Goal: Information Seeking & Learning: Learn about a topic

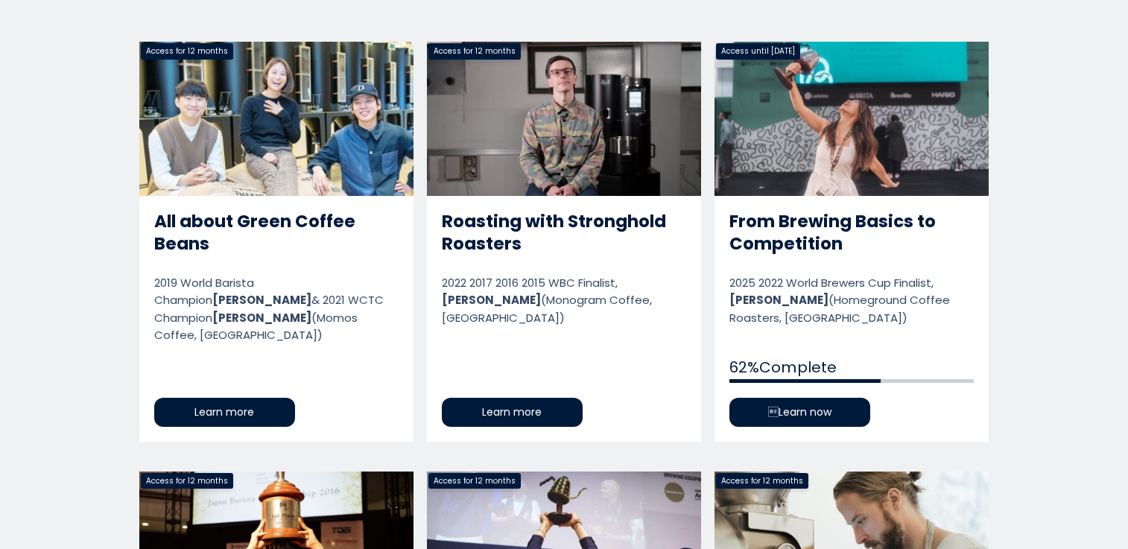
scroll to position [771, 0]
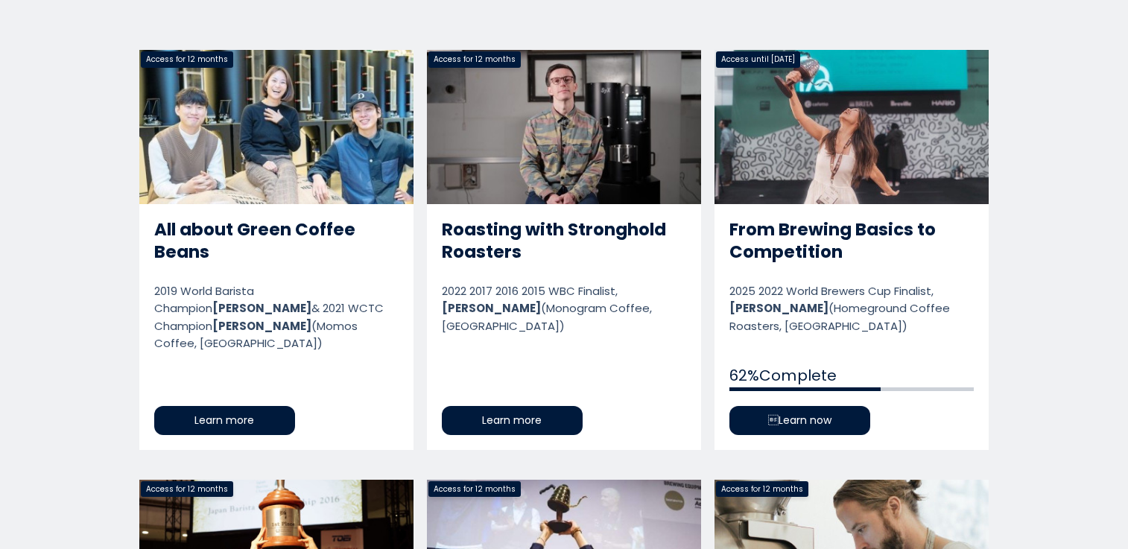
click at [849, 189] on link "From Brewing Basics to Competition" at bounding box center [852, 249] width 274 height 399
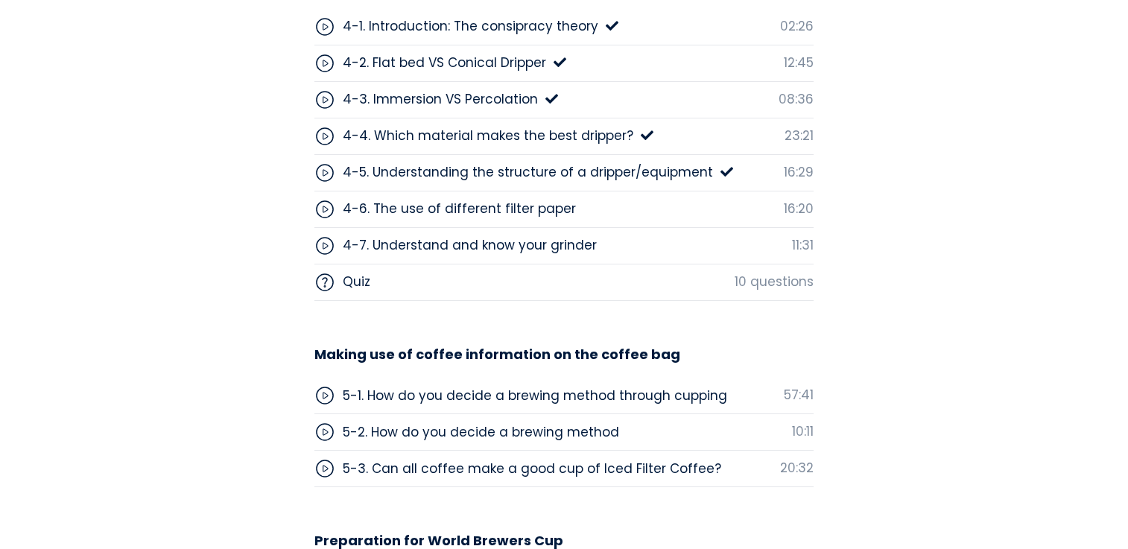
scroll to position [4723, 0]
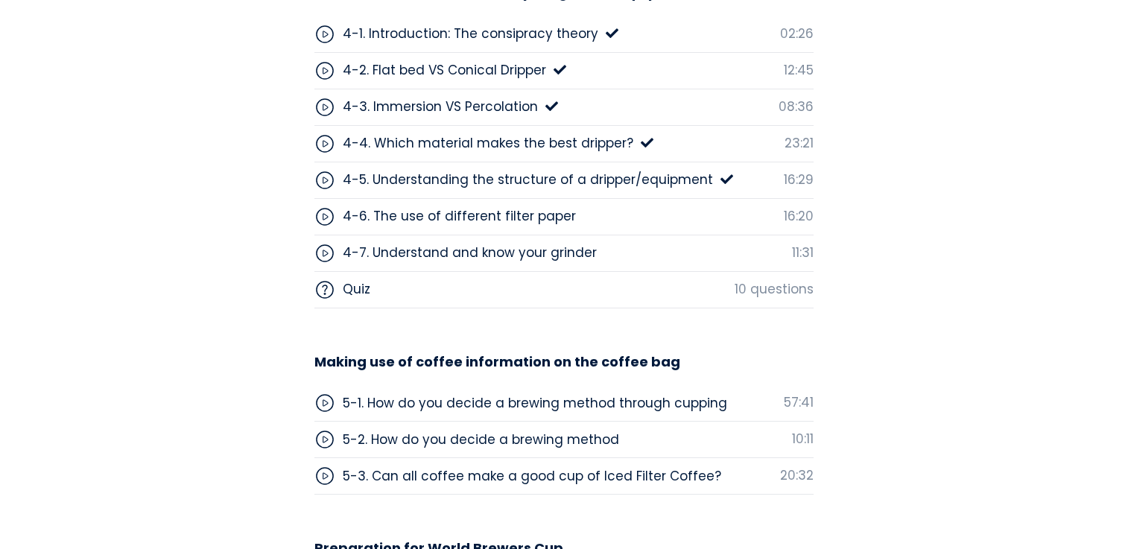
click at [554, 218] on div "4-6. The use of different filter paper" at bounding box center [459, 215] width 233 height 19
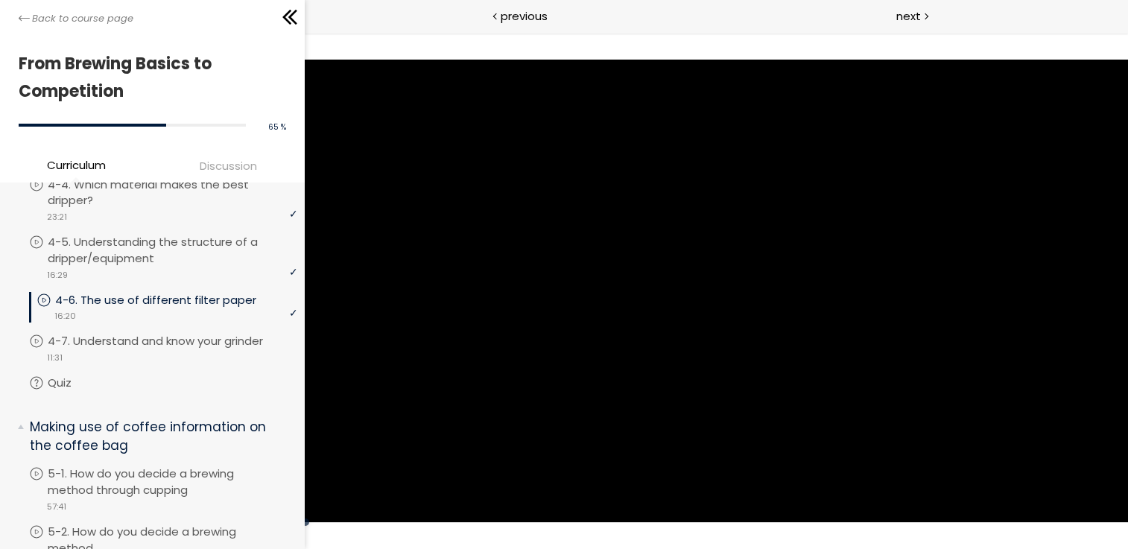
scroll to position [1196, 0]
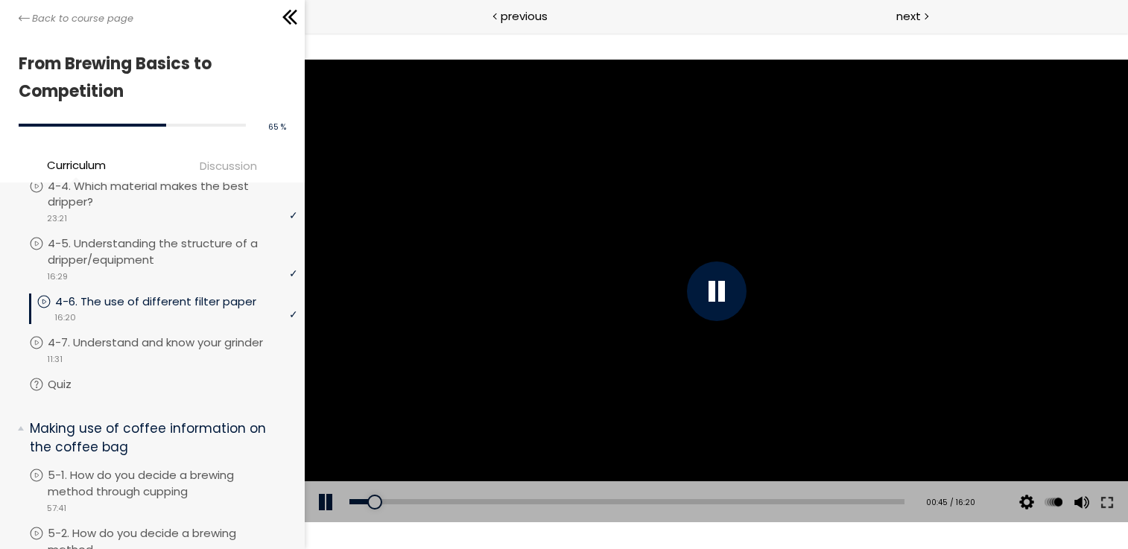
click at [679, 247] on div at bounding box center [716, 292] width 824 height 464
click at [704, 263] on div at bounding box center [716, 292] width 60 height 60
click at [698, 222] on div at bounding box center [716, 292] width 824 height 464
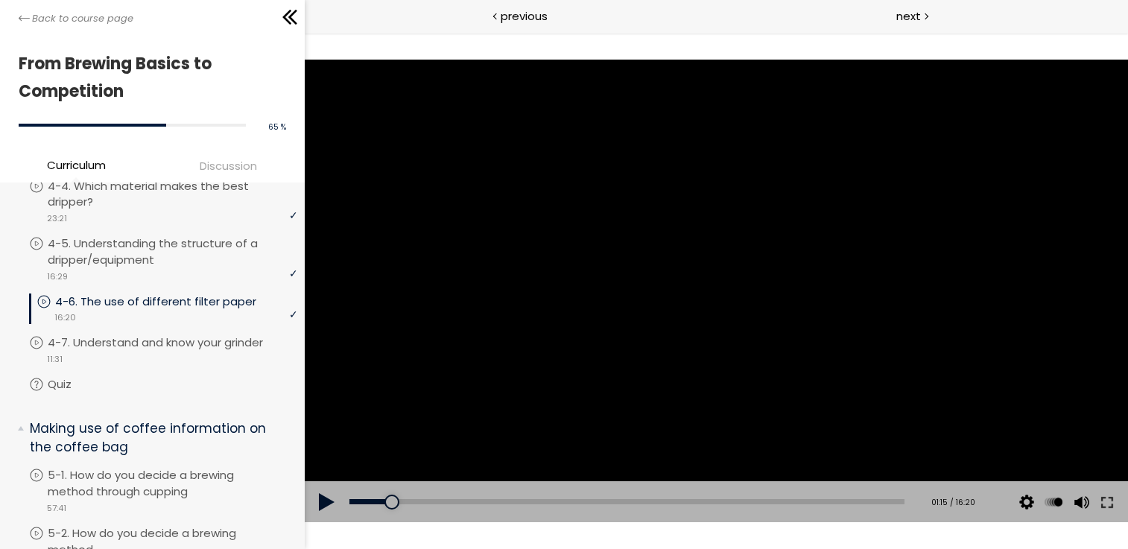
click at [698, 262] on div at bounding box center [716, 292] width 824 height 464
click at [701, 217] on div at bounding box center [716, 292] width 824 height 464
click at [670, 231] on div at bounding box center [716, 292] width 824 height 464
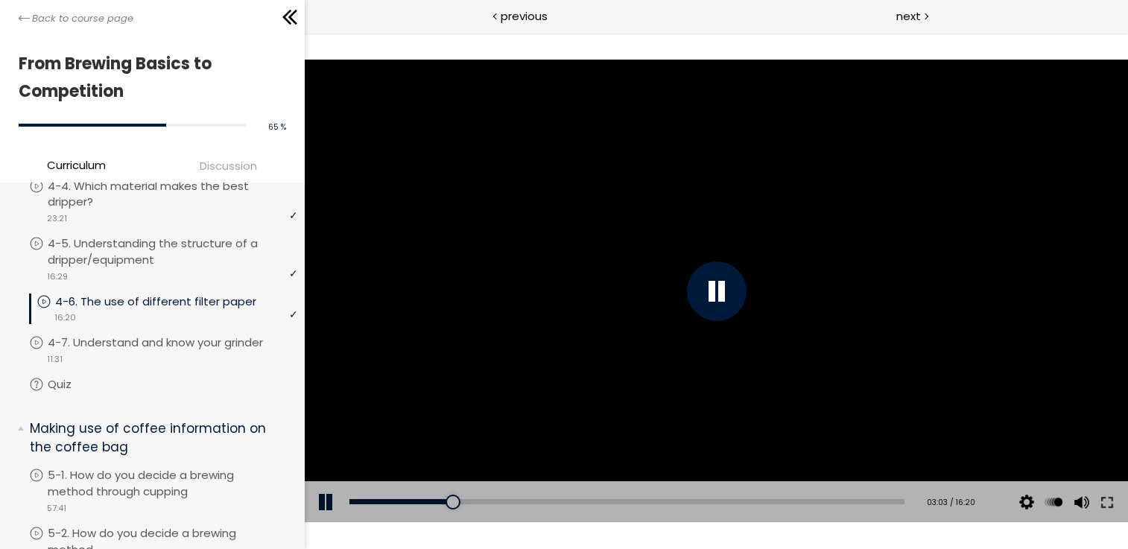
click at [670, 231] on div at bounding box center [716, 292] width 824 height 464
click at [673, 247] on div at bounding box center [716, 292] width 824 height 464
click at [656, 209] on div at bounding box center [716, 292] width 824 height 464
click at [679, 261] on div at bounding box center [716, 292] width 824 height 464
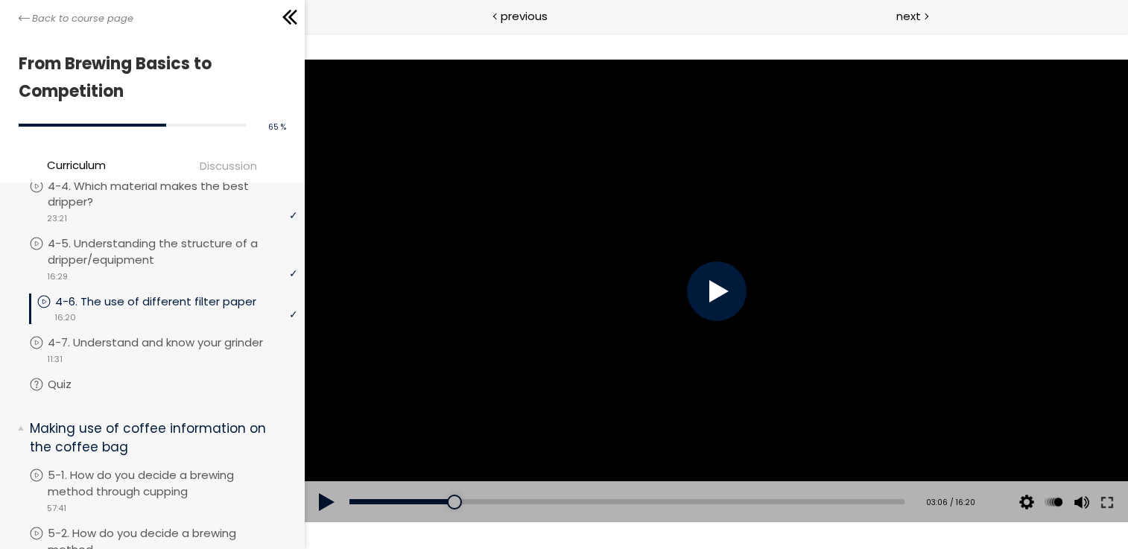
click at [679, 261] on div at bounding box center [716, 292] width 824 height 464
click at [599, 251] on div at bounding box center [716, 292] width 824 height 464
click at [601, 250] on div at bounding box center [716, 292] width 824 height 464
click at [593, 250] on div at bounding box center [716, 292] width 824 height 464
click at [600, 253] on div at bounding box center [716, 292] width 824 height 464
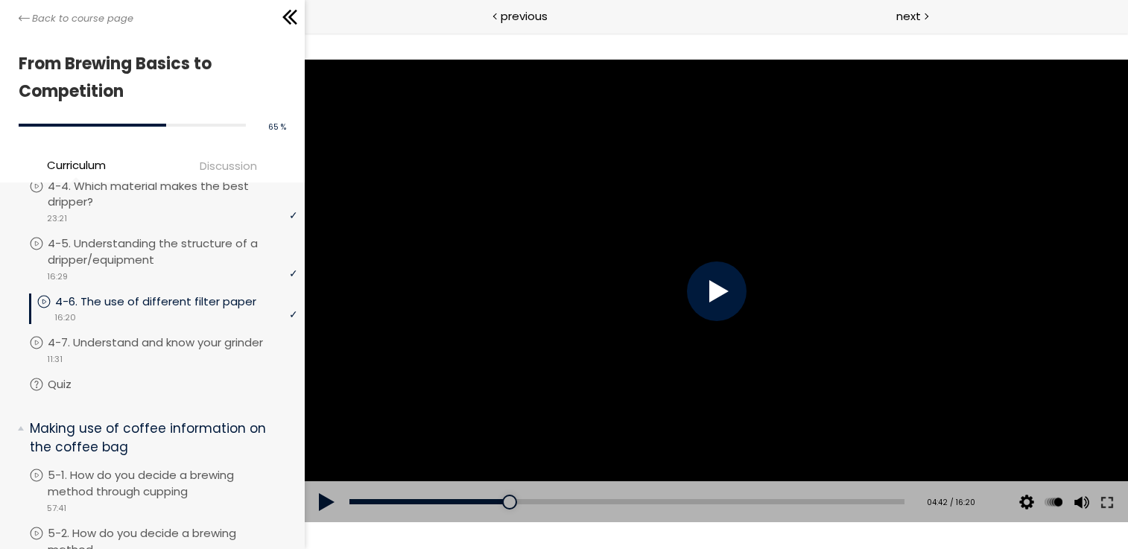
click at [600, 253] on div at bounding box center [716, 292] width 824 height 464
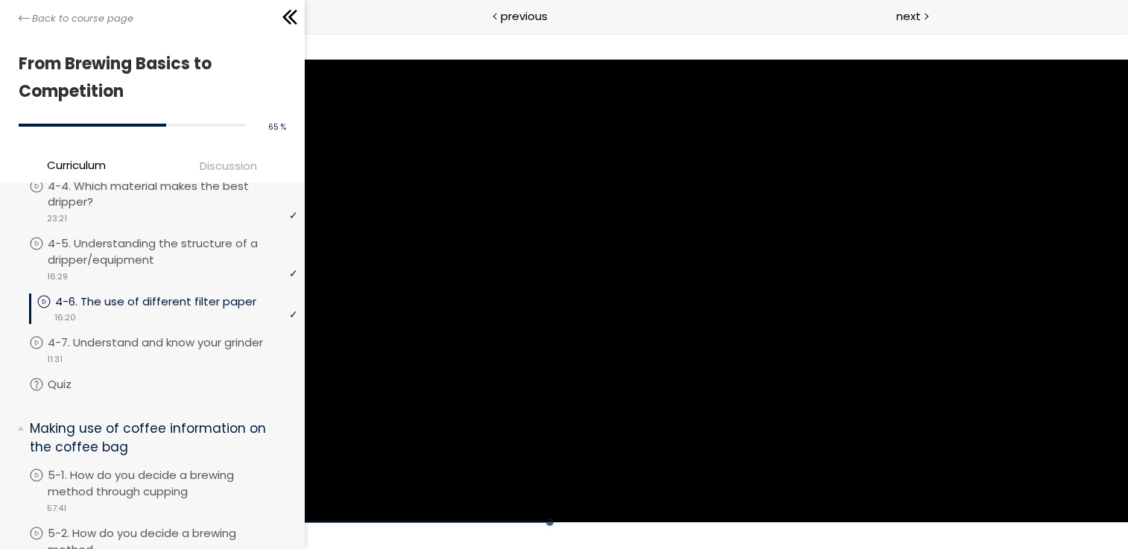
click at [600, 253] on div at bounding box center [716, 292] width 824 height 464
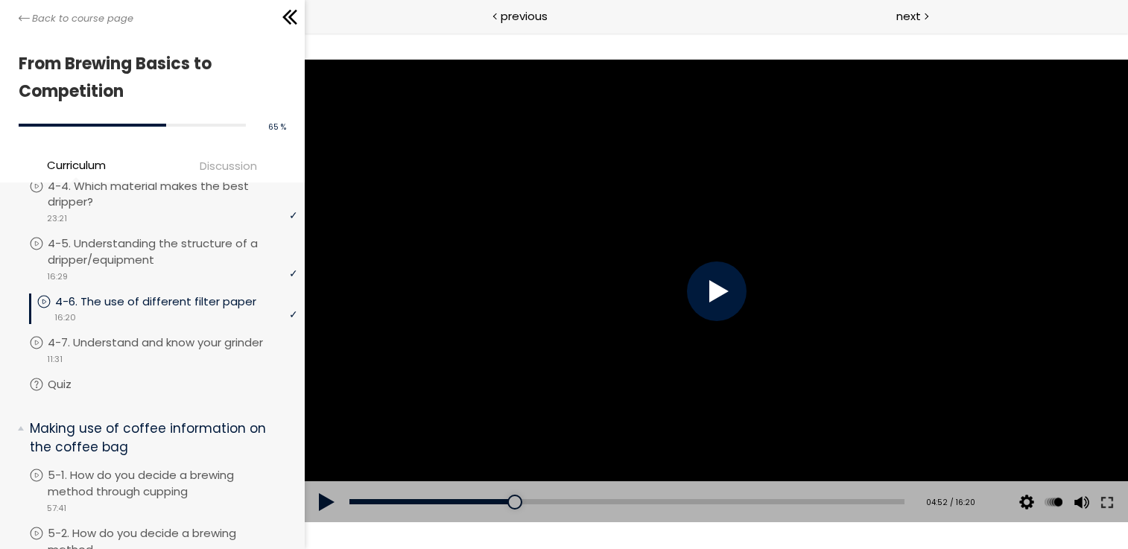
click at [600, 253] on div at bounding box center [716, 292] width 824 height 464
click at [592, 252] on div at bounding box center [716, 292] width 824 height 464
click at [604, 257] on div at bounding box center [716, 292] width 824 height 464
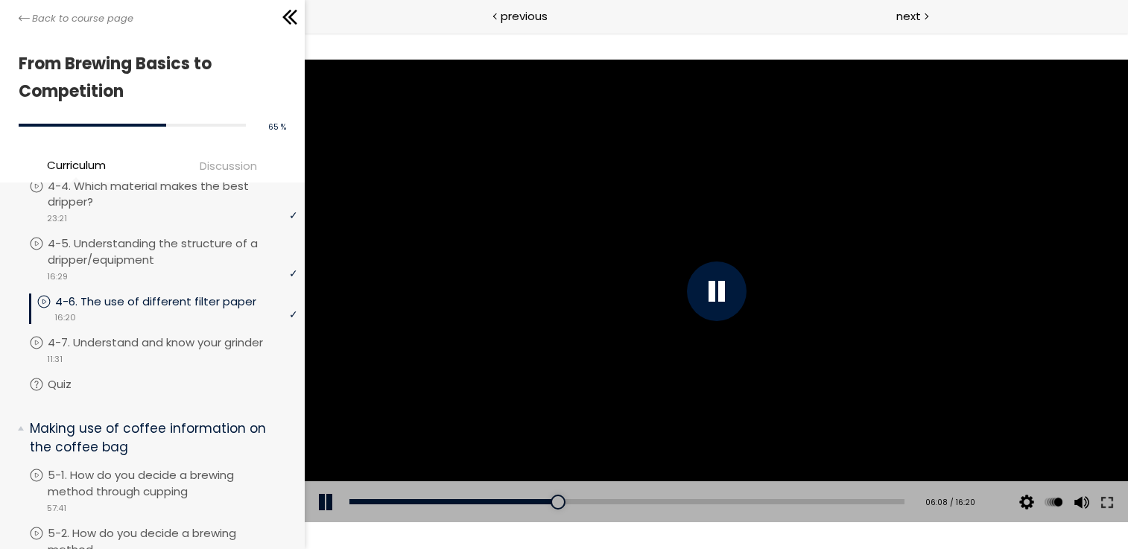
click at [591, 256] on div at bounding box center [716, 292] width 824 height 464
click at [726, 285] on div at bounding box center [716, 292] width 60 height 60
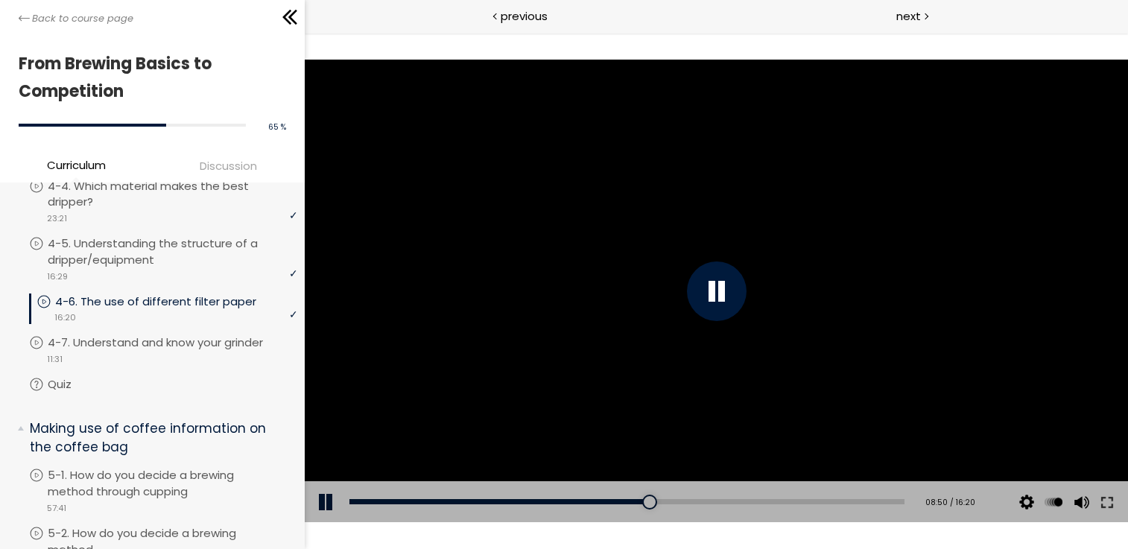
click at [725, 284] on div at bounding box center [716, 292] width 60 height 60
click at [710, 299] on div at bounding box center [716, 292] width 824 height 464
click at [703, 298] on div at bounding box center [716, 292] width 60 height 60
click at [674, 298] on div at bounding box center [716, 292] width 824 height 464
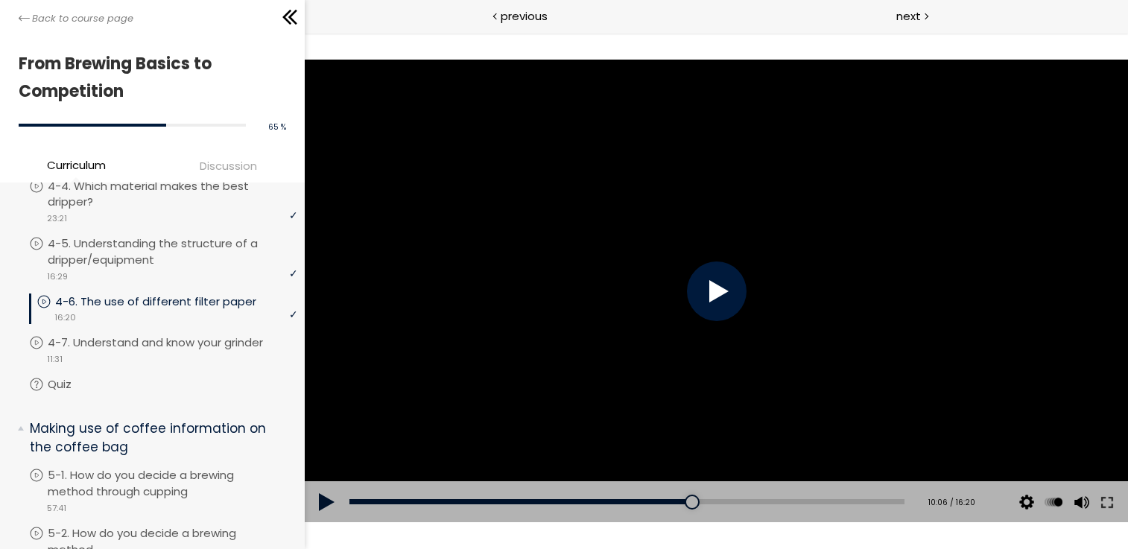
click at [674, 298] on div at bounding box center [716, 292] width 824 height 464
click at [665, 294] on div at bounding box center [716, 292] width 824 height 464
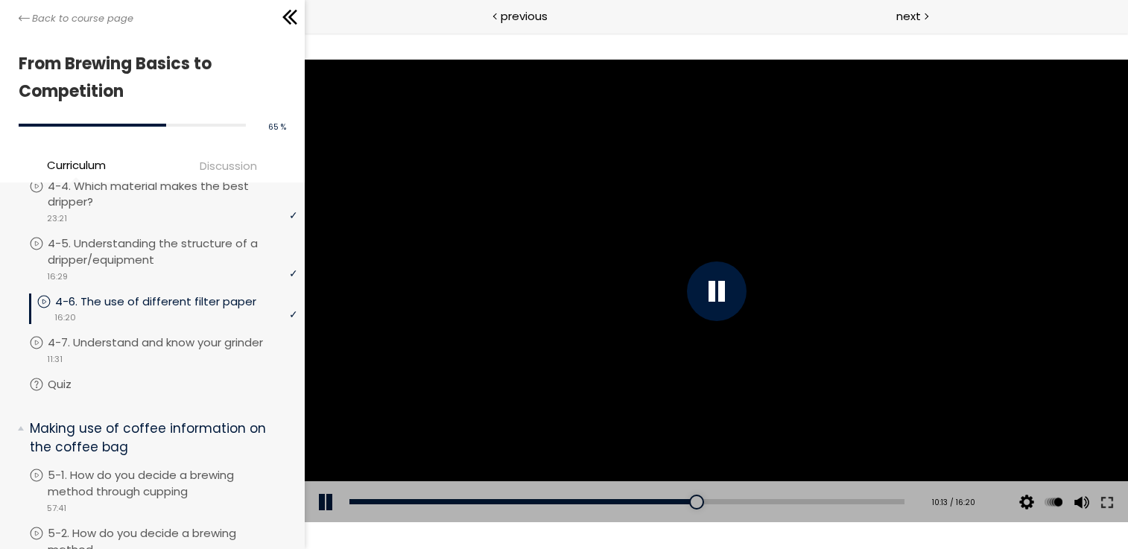
click at [665, 294] on div at bounding box center [716, 292] width 824 height 464
click at [690, 503] on div at bounding box center [697, 502] width 15 height 15
click at [728, 297] on div at bounding box center [716, 292] width 60 height 60
click at [731, 259] on div at bounding box center [716, 292] width 824 height 464
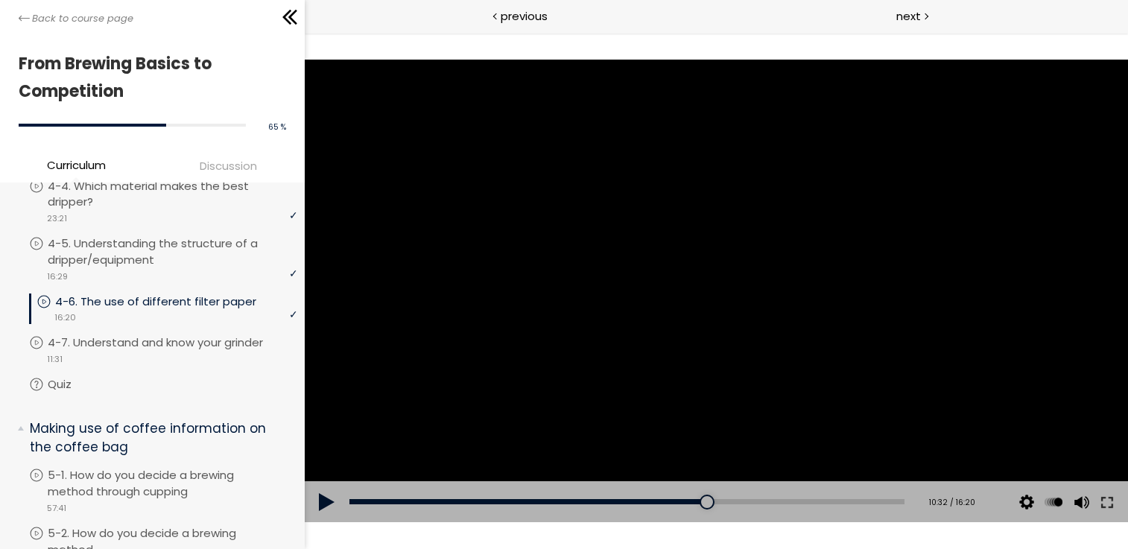
click at [731, 285] on div at bounding box center [716, 292] width 824 height 464
click at [699, 232] on div at bounding box center [716, 292] width 824 height 464
click at [718, 269] on div at bounding box center [716, 292] width 60 height 60
click at [717, 288] on div at bounding box center [716, 292] width 60 height 60
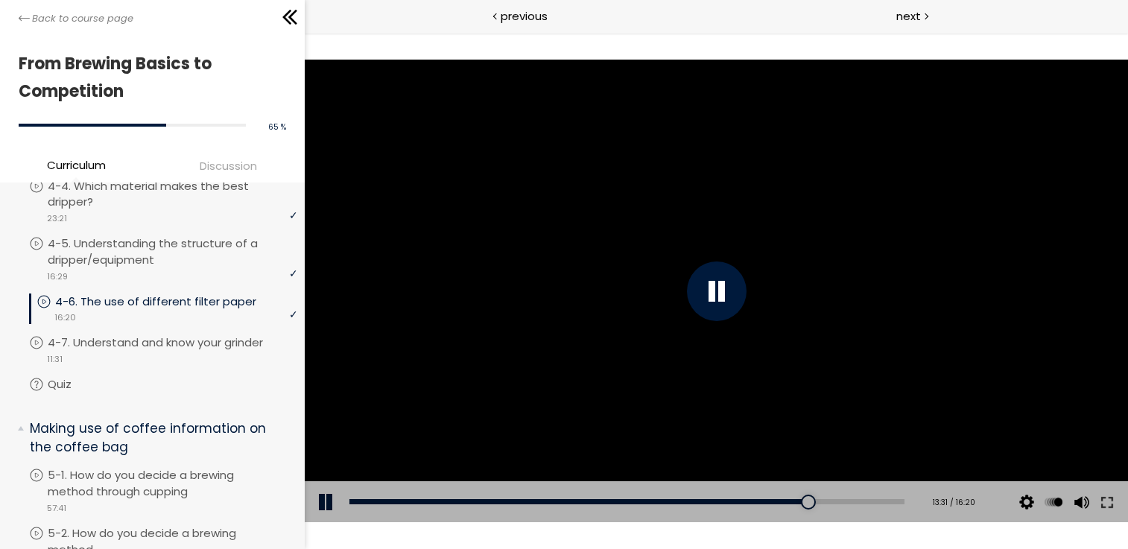
click at [717, 288] on div at bounding box center [716, 292] width 824 height 464
click at [714, 282] on div at bounding box center [716, 292] width 60 height 60
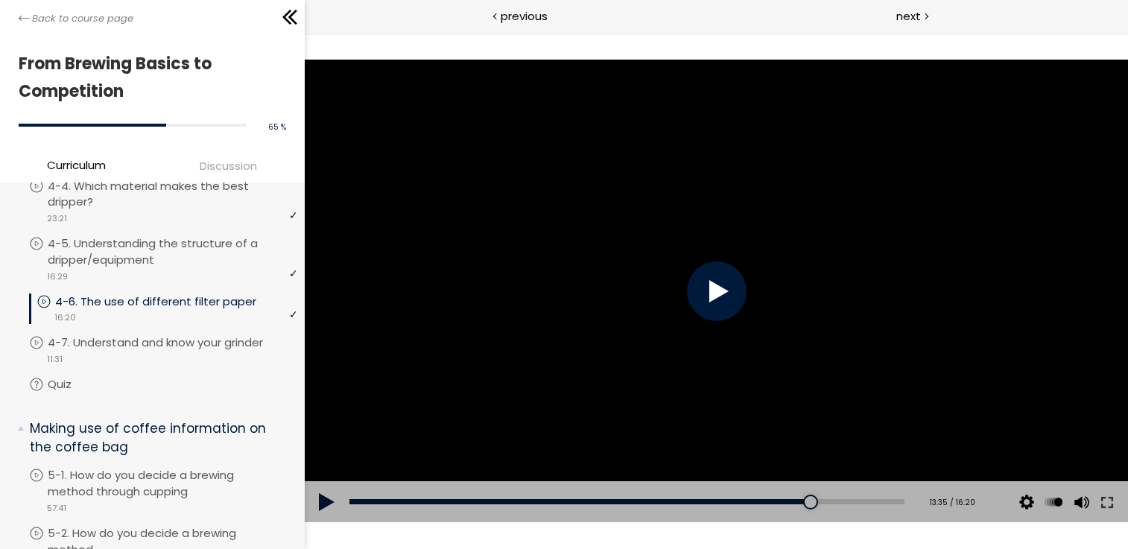
click at [714, 283] on div at bounding box center [716, 292] width 60 height 60
click at [713, 282] on div at bounding box center [716, 292] width 60 height 60
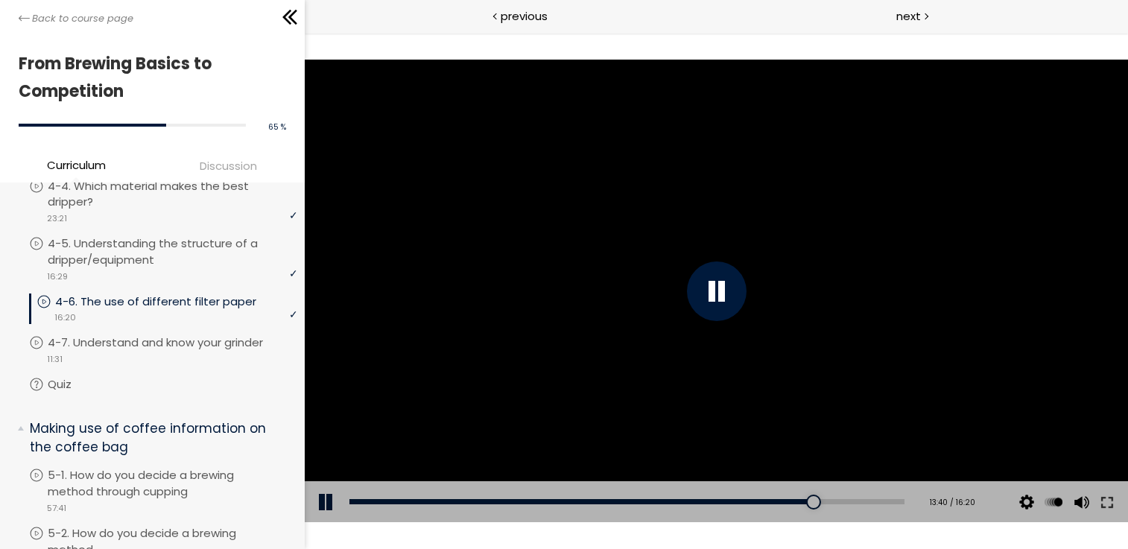
click at [713, 282] on div at bounding box center [716, 292] width 60 height 60
click at [765, 231] on div at bounding box center [716, 292] width 824 height 464
click at [754, 238] on div at bounding box center [716, 292] width 824 height 464
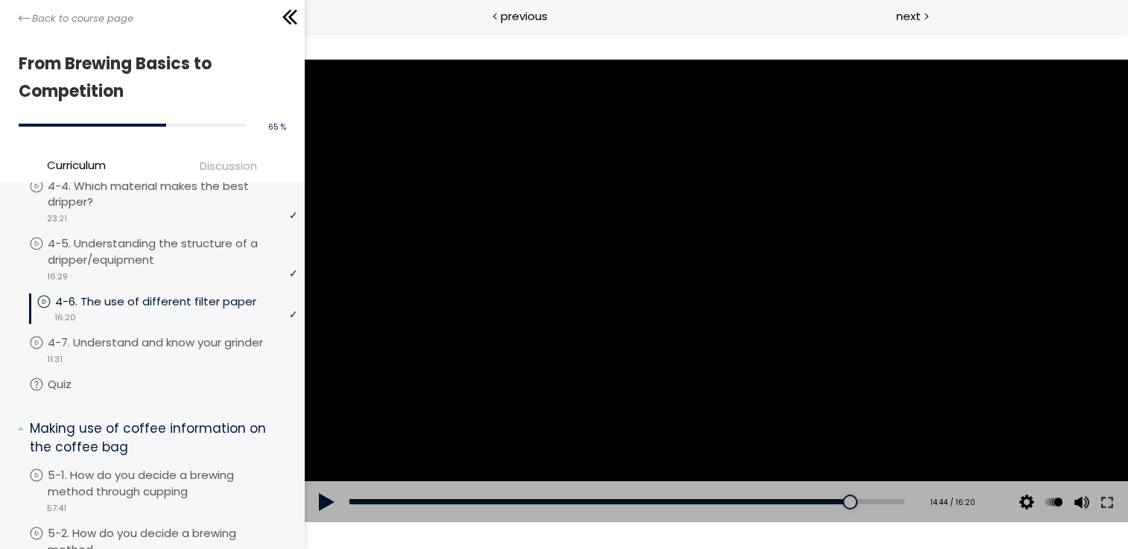
click at [748, 247] on div at bounding box center [716, 292] width 824 height 464
click at [749, 247] on div at bounding box center [716, 292] width 824 height 464
click at [525, 195] on div at bounding box center [716, 292] width 824 height 464
click at [726, 285] on div at bounding box center [716, 292] width 60 height 60
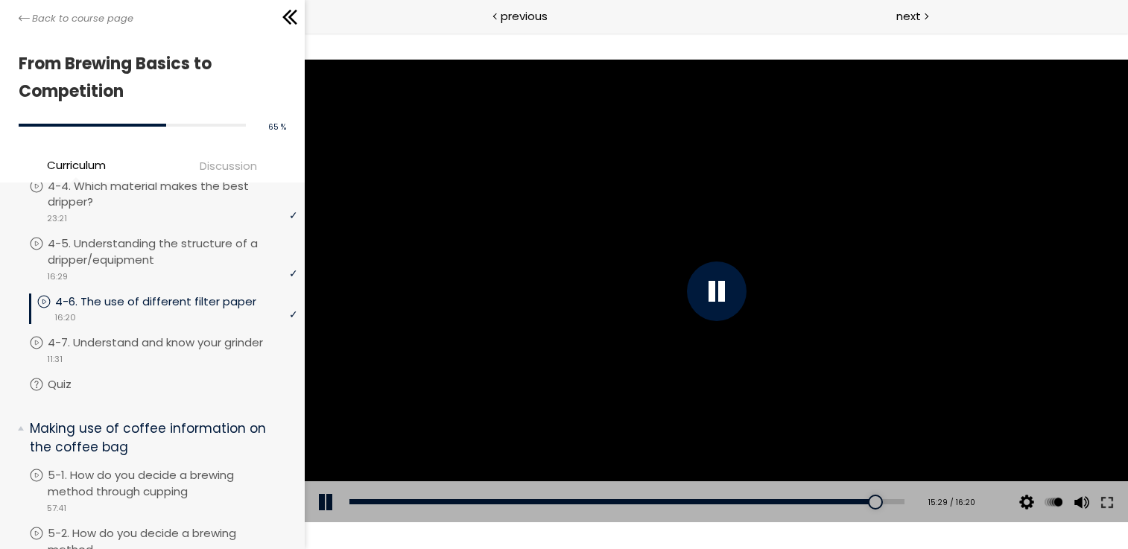
click at [736, 293] on div at bounding box center [716, 292] width 60 height 60
click at [607, 288] on div at bounding box center [716, 292] width 824 height 464
click at [602, 287] on div at bounding box center [716, 292] width 824 height 464
click at [151, 341] on p "4-7. Understand and know your grinder" at bounding box center [173, 343] width 245 height 16
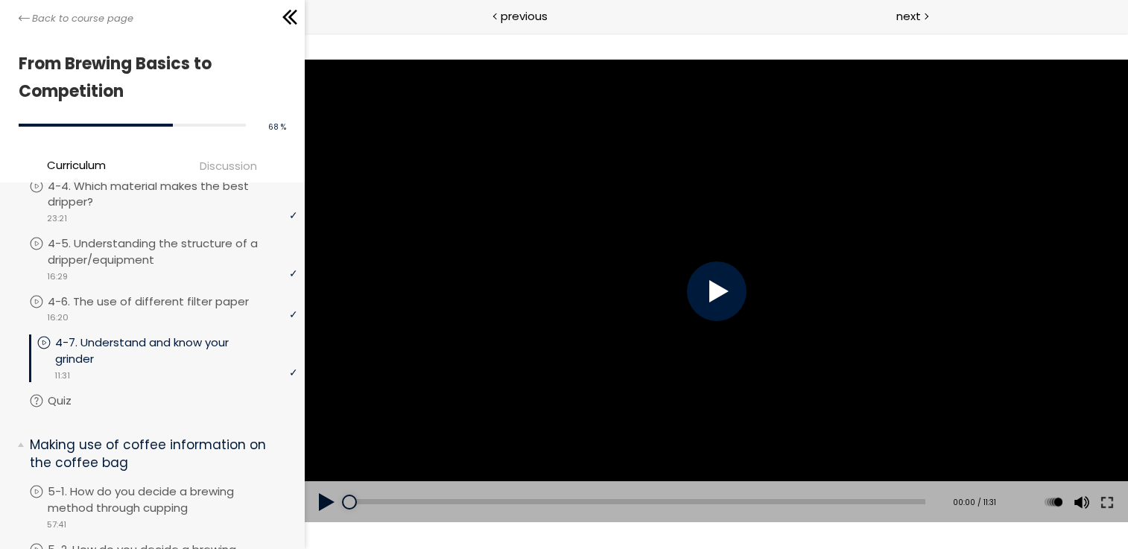
click at [731, 300] on div at bounding box center [716, 292] width 60 height 60
click at [721, 261] on div at bounding box center [716, 292] width 824 height 464
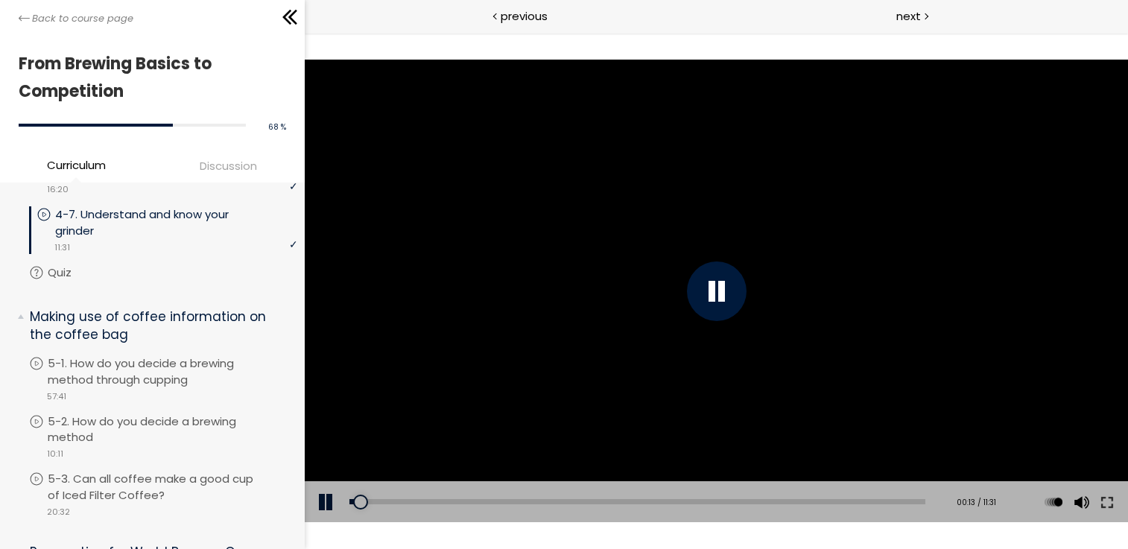
scroll to position [1329, 0]
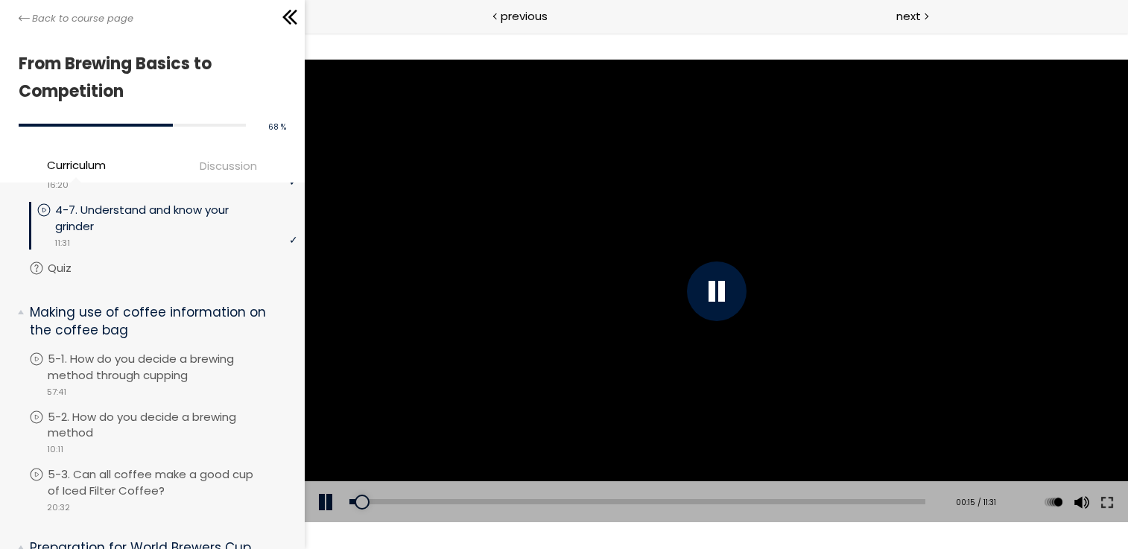
click at [794, 304] on div at bounding box center [716, 292] width 824 height 464
click at [768, 278] on div at bounding box center [716, 292] width 824 height 464
click at [736, 297] on div at bounding box center [716, 292] width 60 height 60
click at [722, 307] on div at bounding box center [716, 292] width 60 height 60
click at [710, 295] on div at bounding box center [716, 292] width 60 height 60
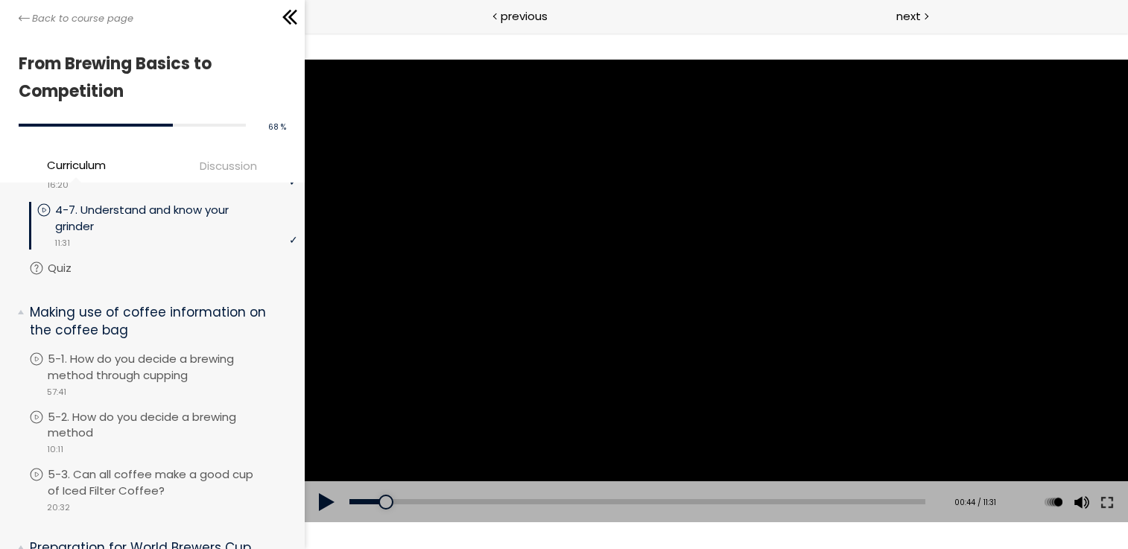
click at [720, 294] on div at bounding box center [716, 292] width 824 height 464
click at [590, 265] on div at bounding box center [716, 292] width 824 height 464
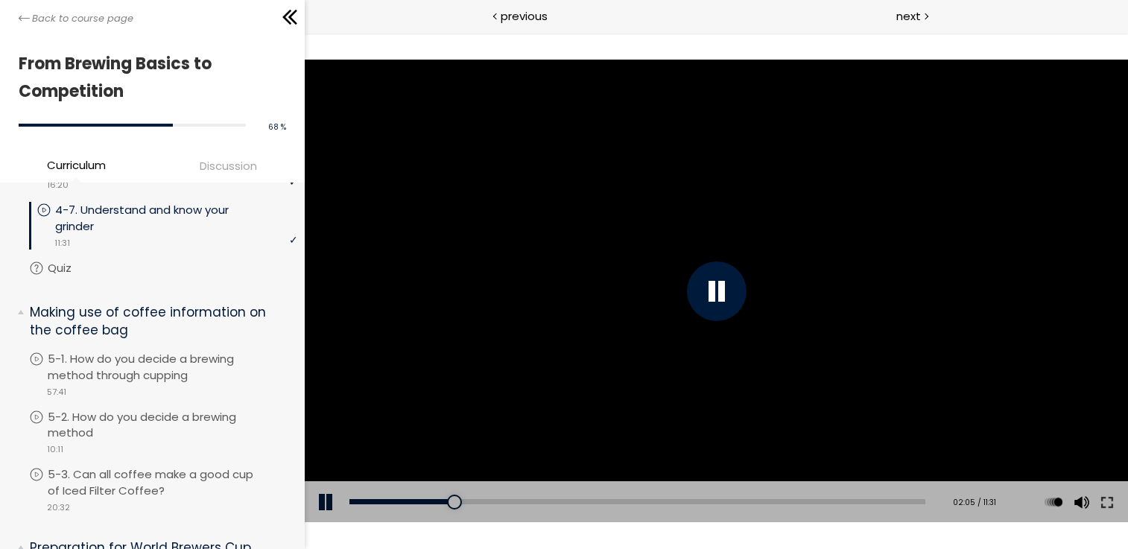
click at [641, 251] on div at bounding box center [716, 292] width 824 height 464
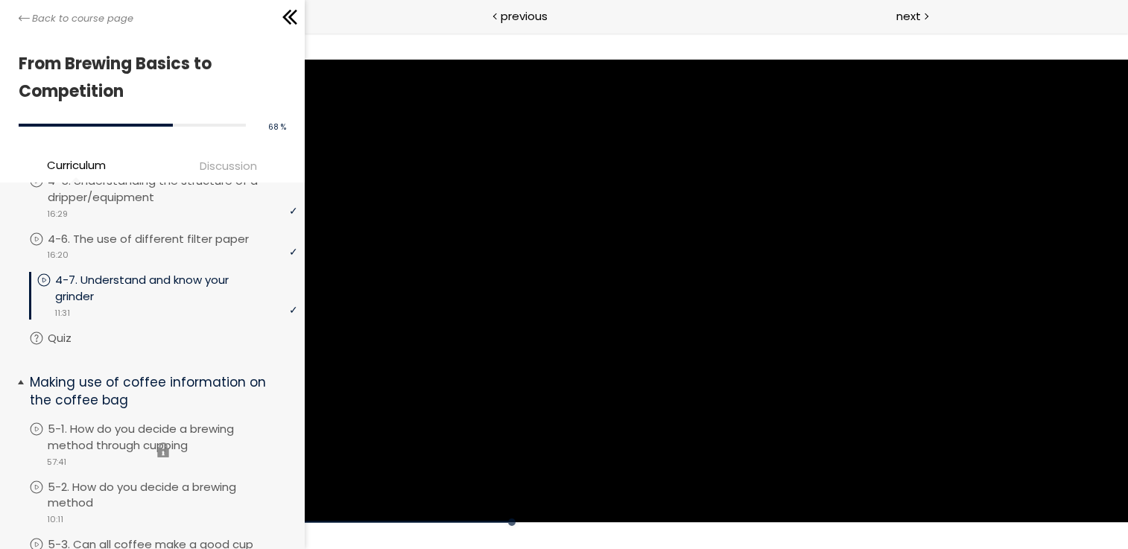
scroll to position [1255, 0]
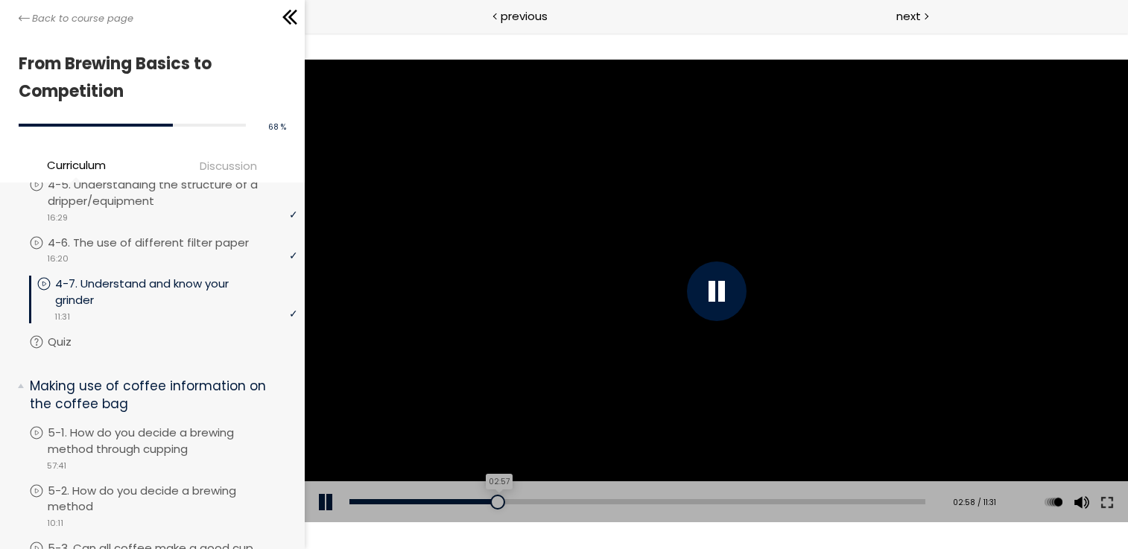
click at [491, 502] on div at bounding box center [497, 502] width 15 height 15
click at [488, 504] on div at bounding box center [494, 502] width 15 height 15
click at [620, 346] on div at bounding box center [716, 292] width 824 height 464
click at [733, 267] on div at bounding box center [716, 292] width 60 height 60
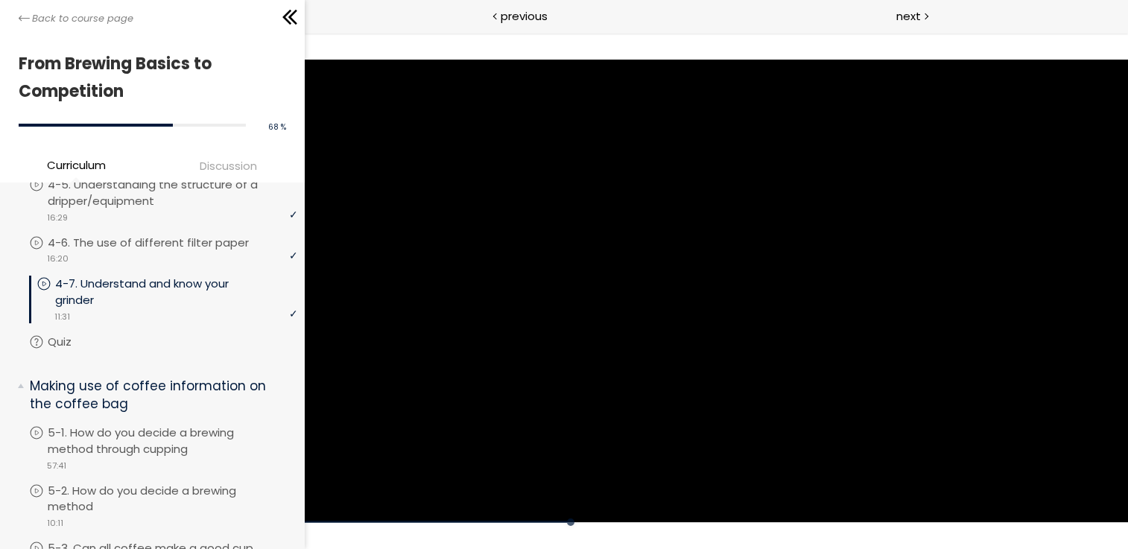
click at [684, 347] on div at bounding box center [716, 292] width 824 height 464
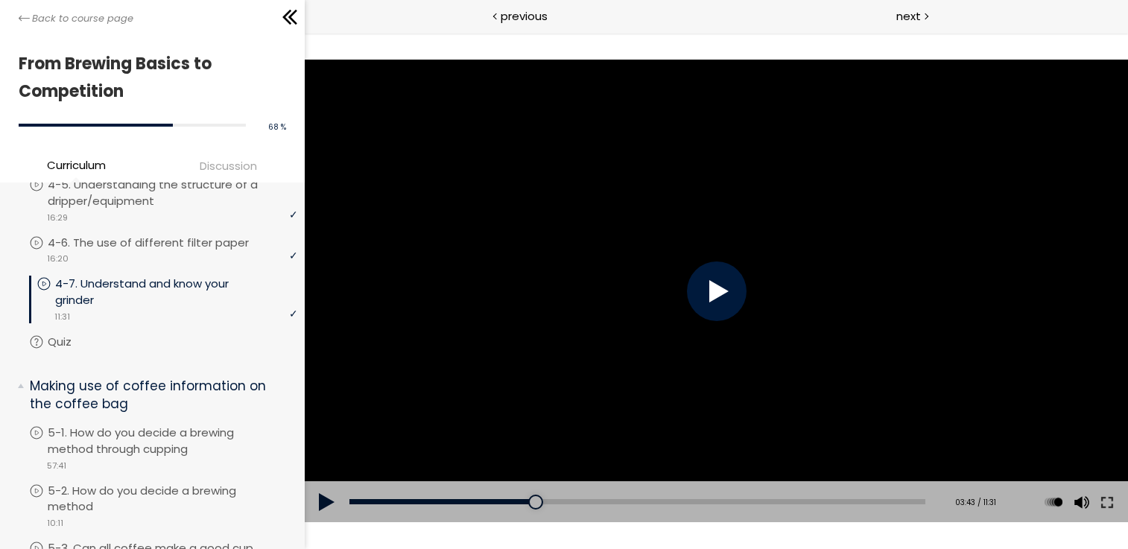
click at [684, 329] on div at bounding box center [716, 292] width 824 height 464
click at [739, 232] on div at bounding box center [716, 292] width 824 height 464
click at [733, 227] on div at bounding box center [716, 292] width 824 height 464
click at [685, 255] on div at bounding box center [716, 292] width 824 height 464
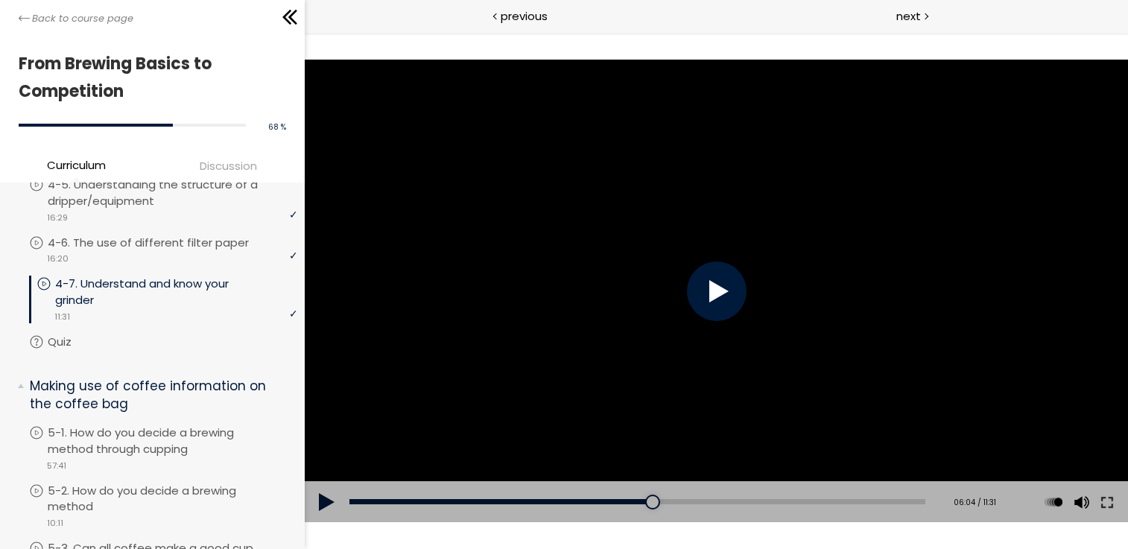
click at [685, 255] on div at bounding box center [716, 292] width 824 height 464
click at [695, 287] on div at bounding box center [716, 292] width 60 height 60
click at [675, 281] on div at bounding box center [716, 292] width 824 height 464
click at [753, 501] on div "08:12" at bounding box center [637, 501] width 576 height 5
click at [770, 500] on div "08:31" at bounding box center [637, 501] width 576 height 5
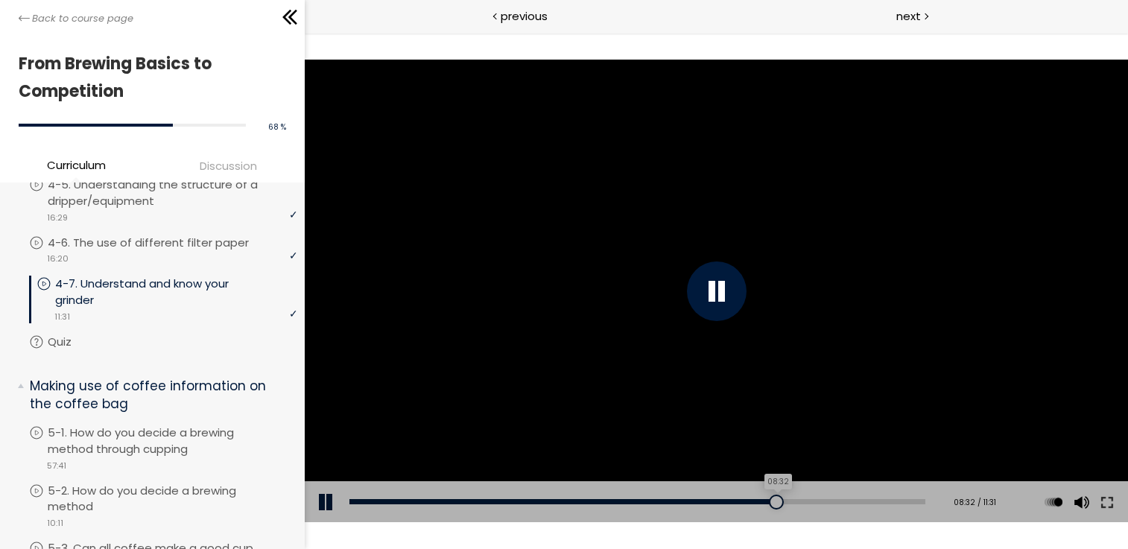
click at [777, 500] on div at bounding box center [775, 502] width 15 height 15
click at [782, 500] on div at bounding box center [782, 502] width 15 height 15
click at [796, 500] on div "09:03" at bounding box center [637, 501] width 576 height 5
click at [806, 501] on div "09:16" at bounding box center [637, 501] width 576 height 5
click at [805, 504] on div at bounding box center [812, 502] width 15 height 15
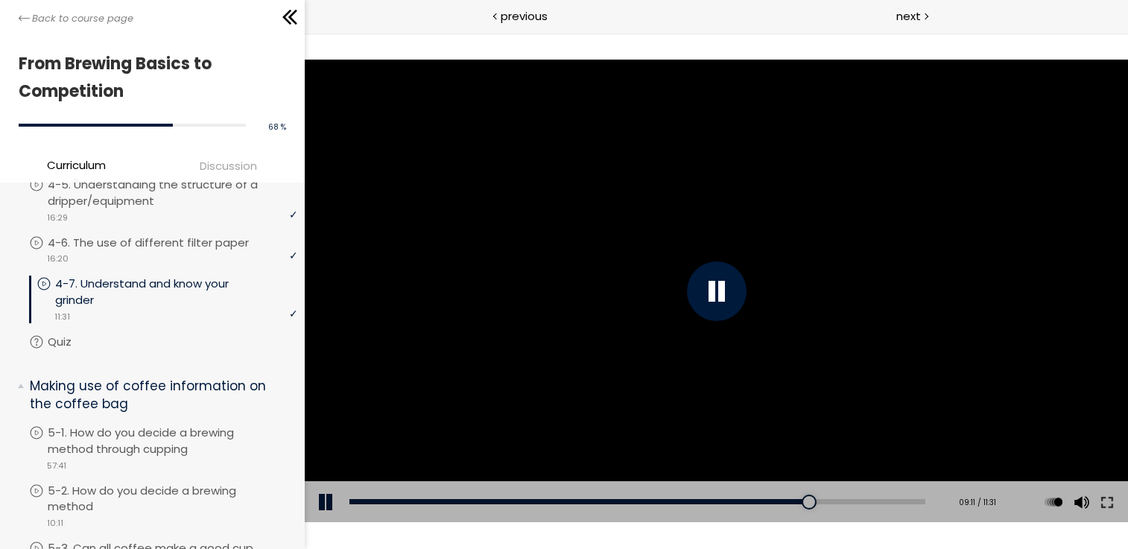
click at [642, 306] on div at bounding box center [716, 292] width 824 height 464
click at [566, 196] on div at bounding box center [716, 292] width 824 height 464
click at [560, 192] on div at bounding box center [716, 292] width 824 height 464
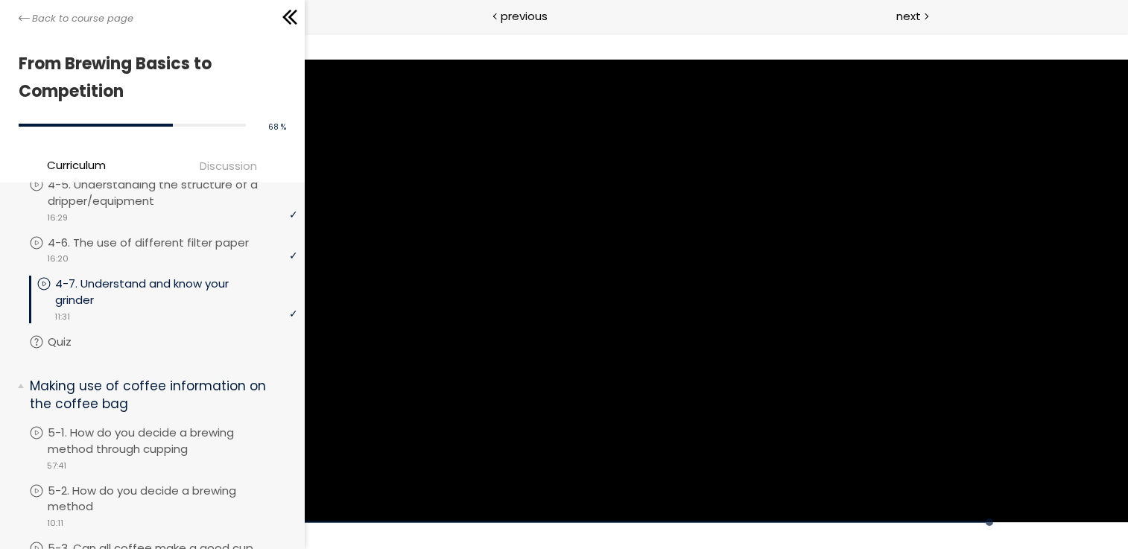
click at [589, 225] on div at bounding box center [716, 292] width 824 height 464
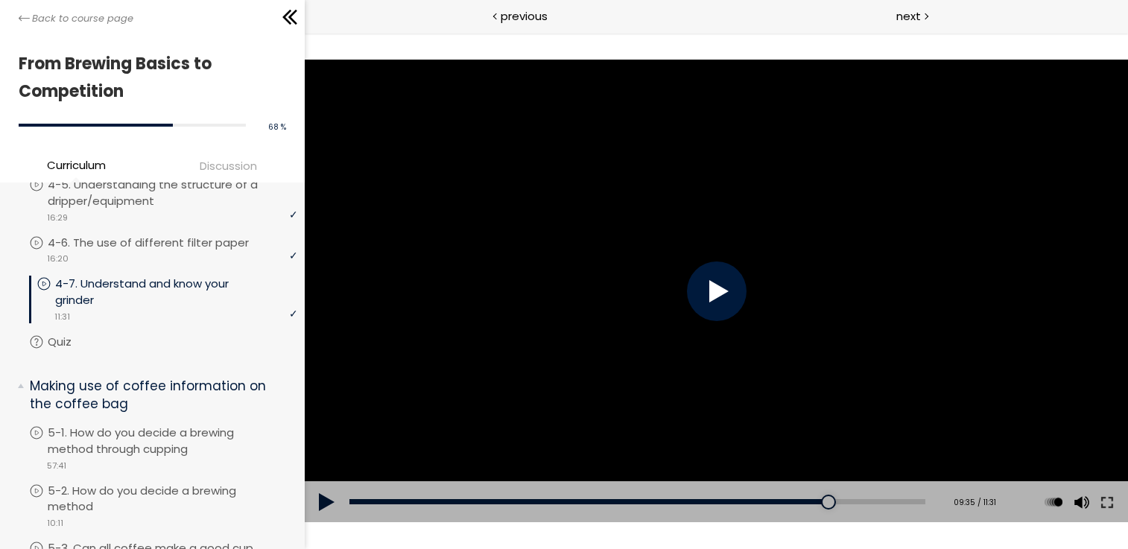
click at [589, 225] on div at bounding box center [716, 292] width 824 height 464
click at [590, 227] on div at bounding box center [716, 292] width 824 height 464
click at [594, 259] on div at bounding box center [716, 292] width 824 height 464
click at [601, 261] on div at bounding box center [716, 292] width 824 height 464
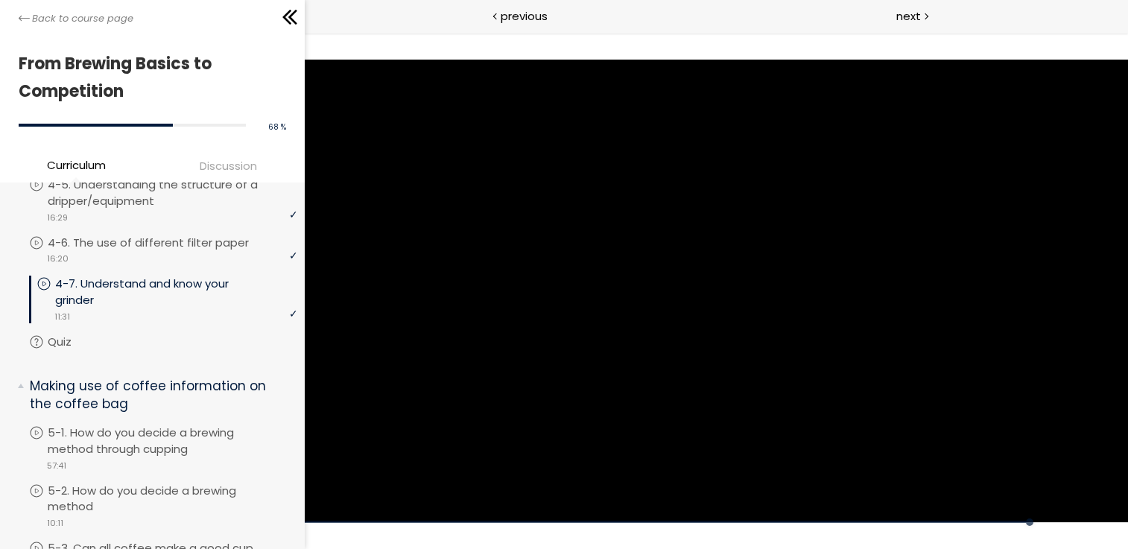
click at [631, 274] on div at bounding box center [716, 292] width 824 height 464
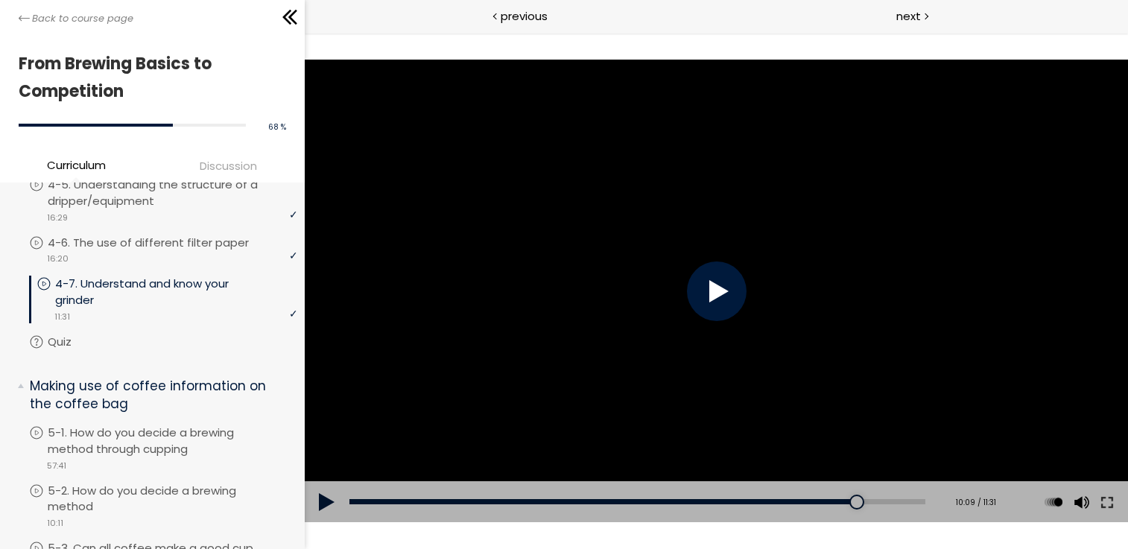
click at [631, 274] on div at bounding box center [716, 292] width 824 height 464
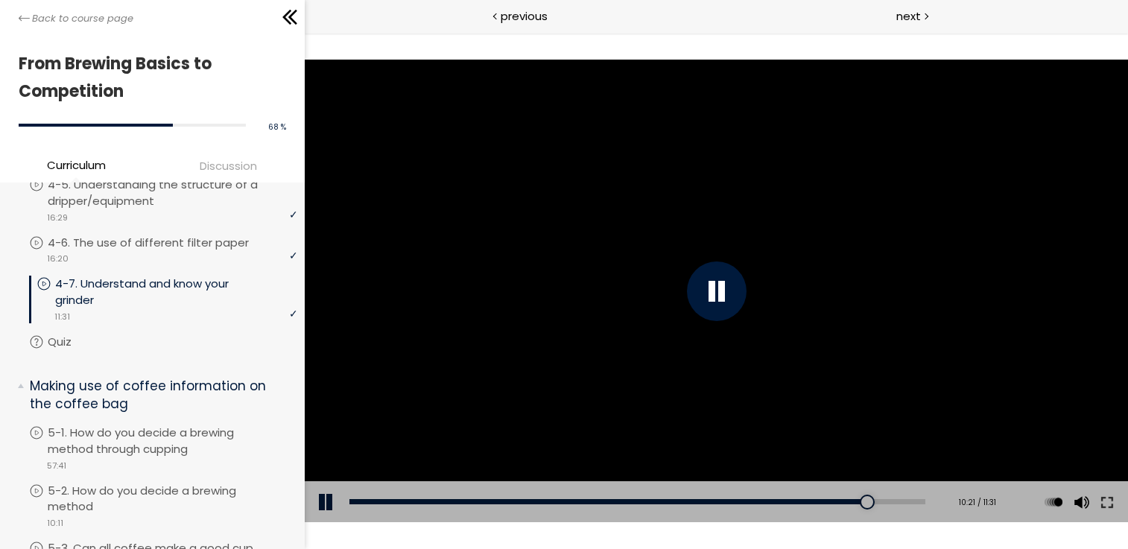
click at [651, 280] on div at bounding box center [716, 292] width 824 height 464
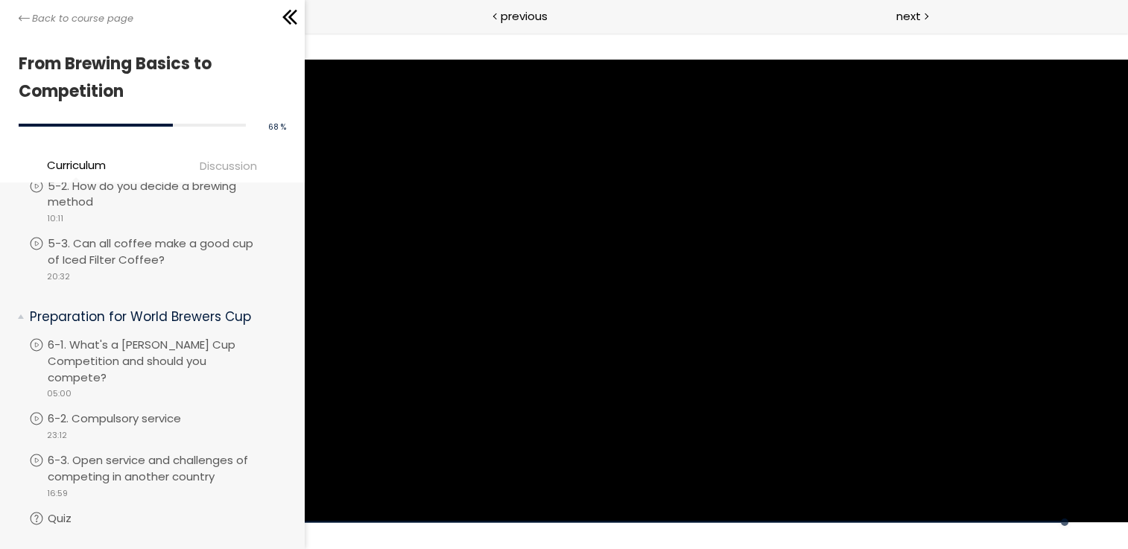
scroll to position [1562, 0]
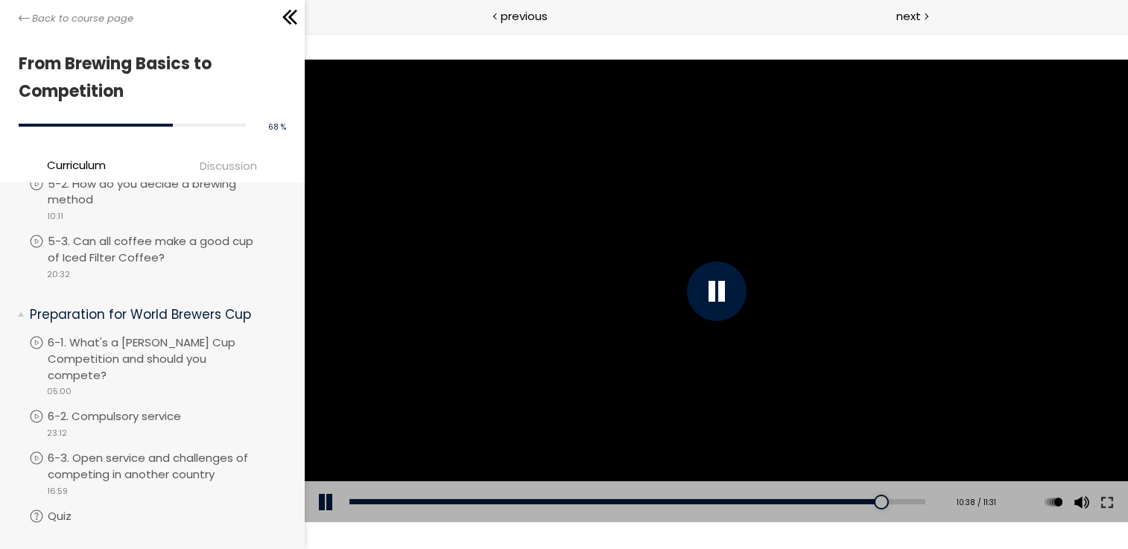
click at [619, 210] on div at bounding box center [716, 292] width 824 height 464
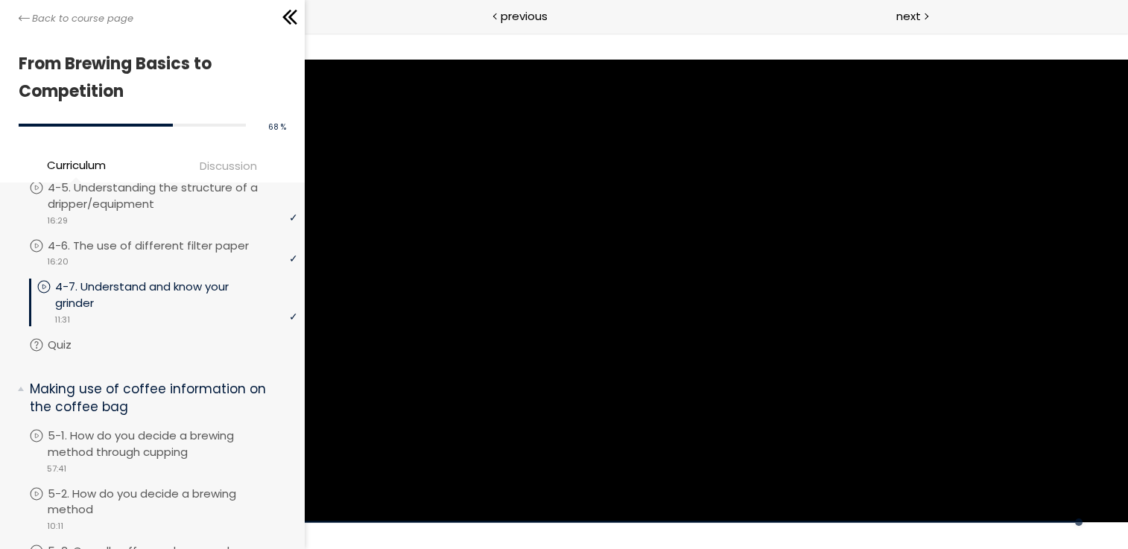
scroll to position [1254, 0]
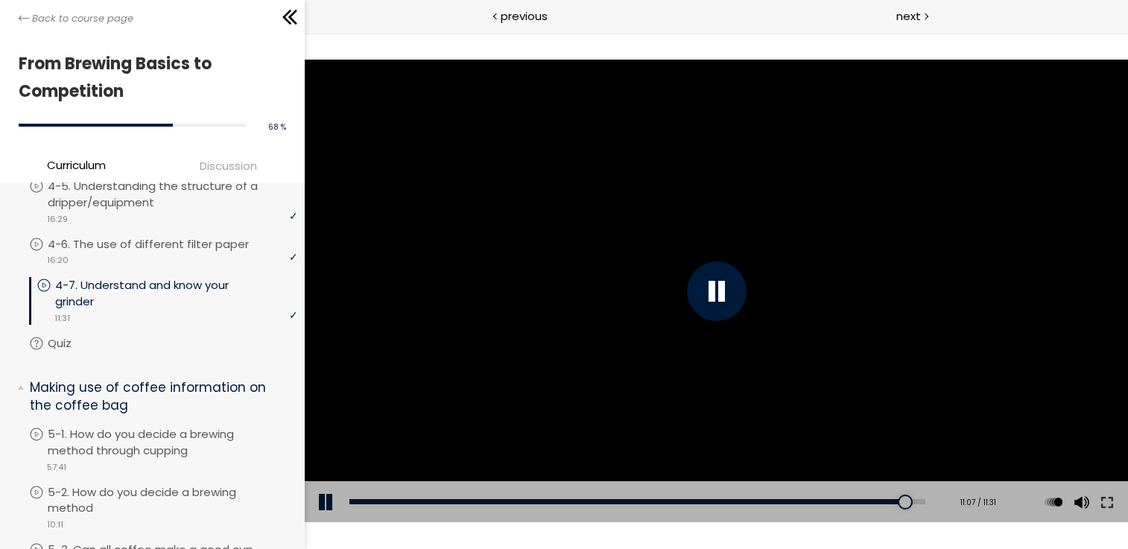
click at [733, 292] on div at bounding box center [716, 292] width 60 height 60
click at [185, 335] on link "Quiz" at bounding box center [163, 343] width 268 height 16
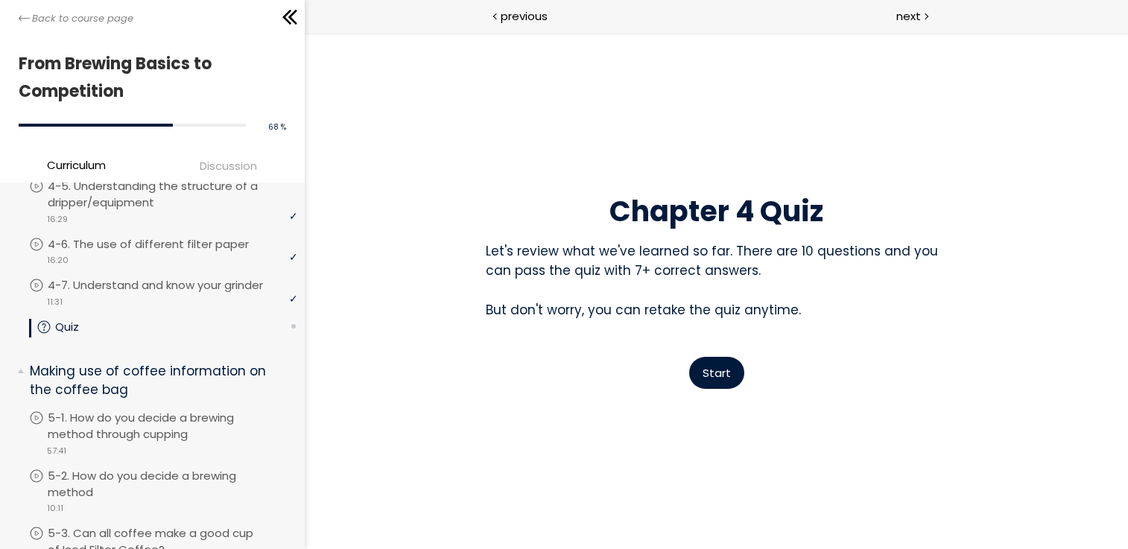
click at [709, 367] on span "Start" at bounding box center [716, 373] width 28 height 16
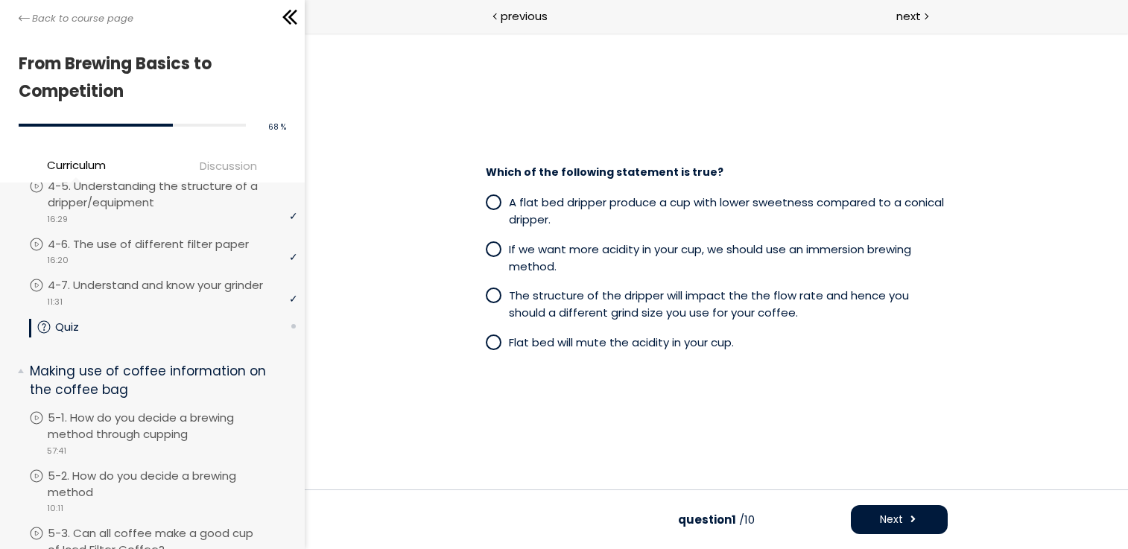
click at [663, 309] on span "The structure of the dripper will impact the the flow rate and hence you should…" at bounding box center [708, 304] width 400 height 33
click at [903, 511] on button "Next" at bounding box center [898, 519] width 97 height 29
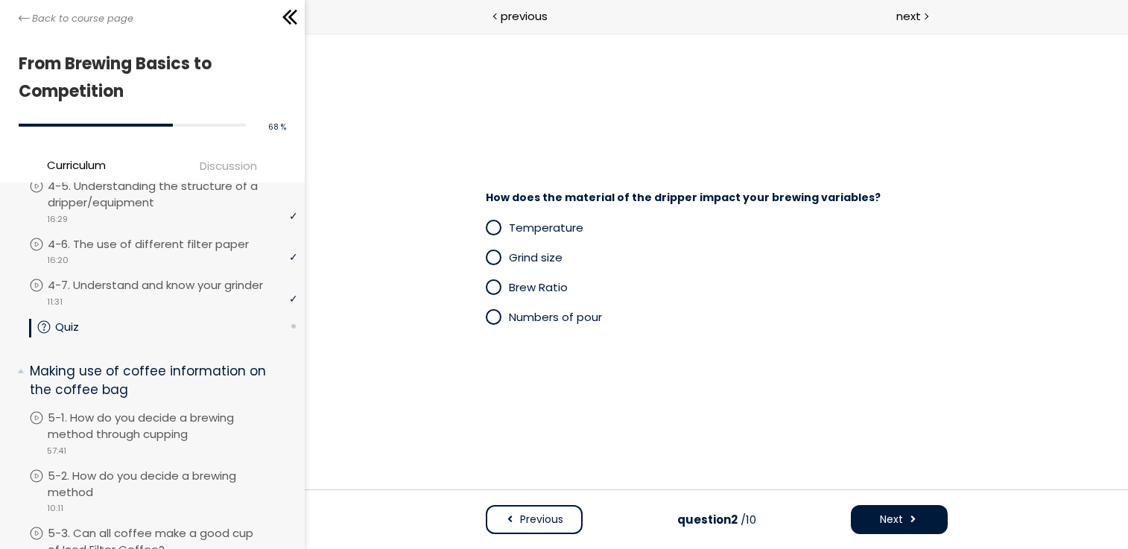
click at [543, 227] on span "Temperature" at bounding box center [545, 228] width 75 height 16
click at [923, 511] on button "Next" at bounding box center [898, 519] width 97 height 29
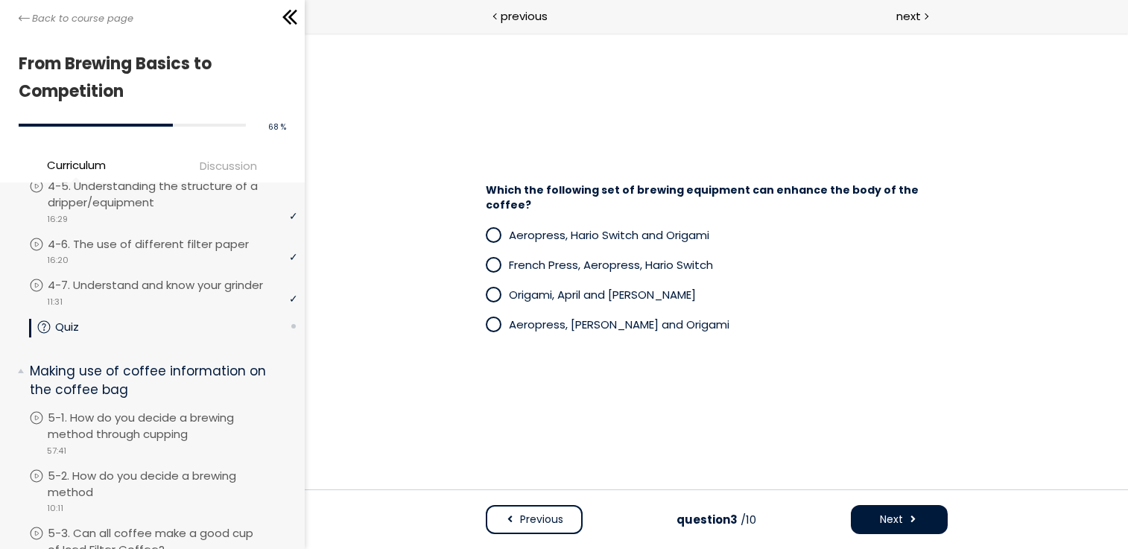
click at [672, 286] on p "Origami, April and Lili Dripper" at bounding box center [727, 294] width 439 height 17
click at [680, 260] on span "French Press, Aeropress, Hario Switch" at bounding box center [610, 265] width 204 height 16
click at [898, 512] on span "Next" at bounding box center [890, 520] width 23 height 16
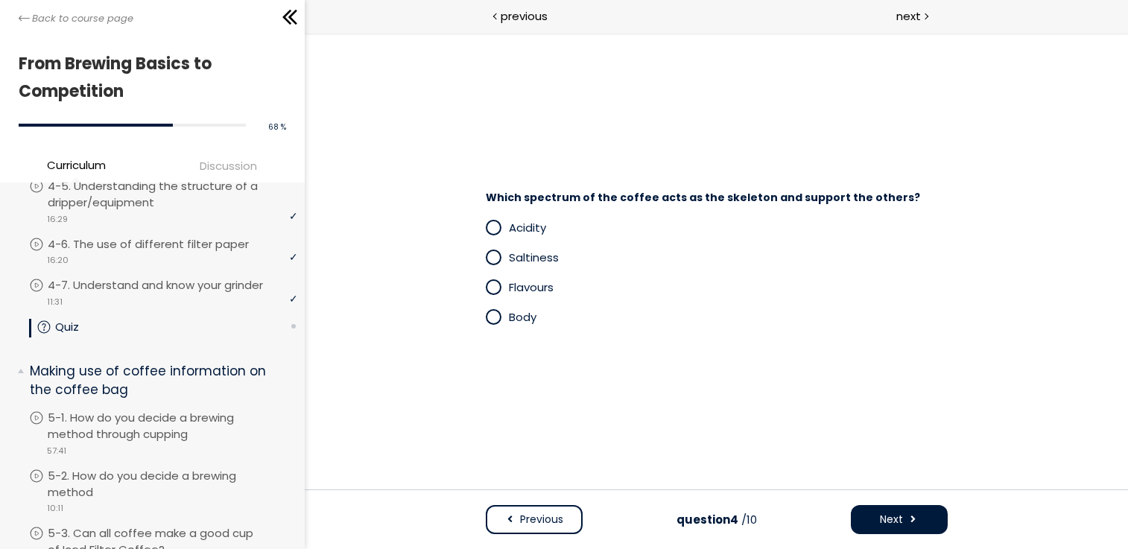
click at [525, 318] on span "Body" at bounding box center [522, 317] width 28 height 16
click at [903, 509] on button "Next" at bounding box center [898, 519] width 97 height 29
click at [537, 224] on span "Plastic" at bounding box center [526, 228] width 37 height 16
click at [908, 522] on span at bounding box center [913, 520] width 10 height 16
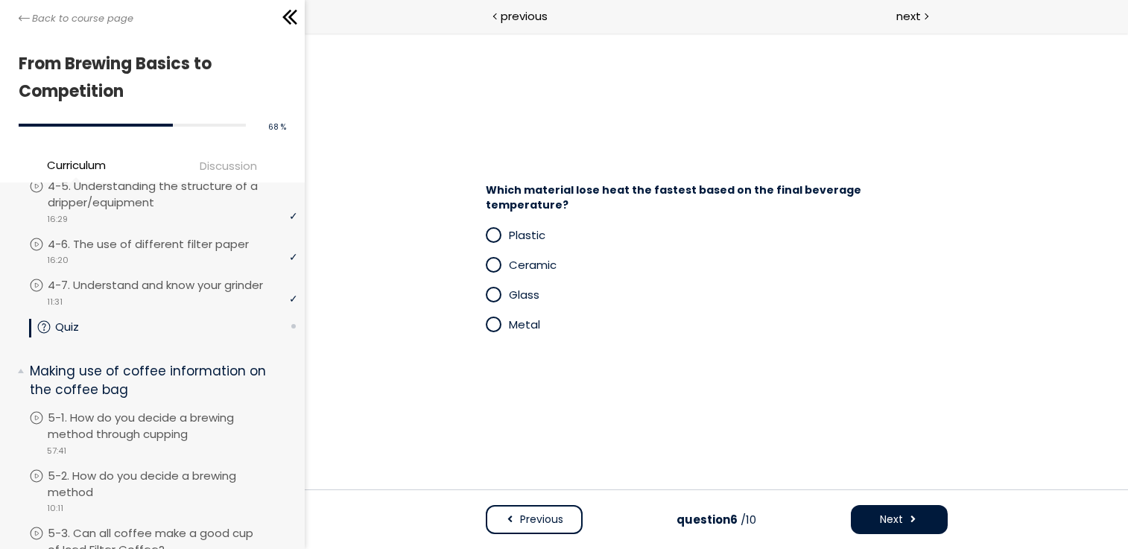
click at [530, 287] on span "Glass" at bounding box center [523, 295] width 31 height 16
click at [902, 513] on button "Next" at bounding box center [898, 519] width 97 height 29
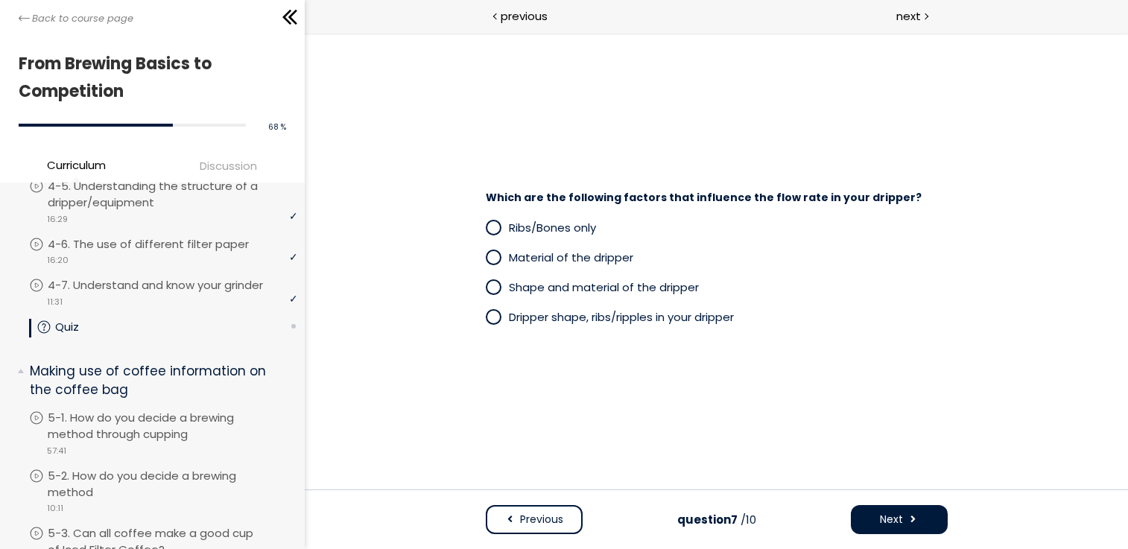
click at [625, 324] on p "Dripper shape, ribs/ripples in your dripper" at bounding box center [727, 317] width 439 height 17
click at [917, 517] on button "Next" at bounding box center [898, 519] width 97 height 29
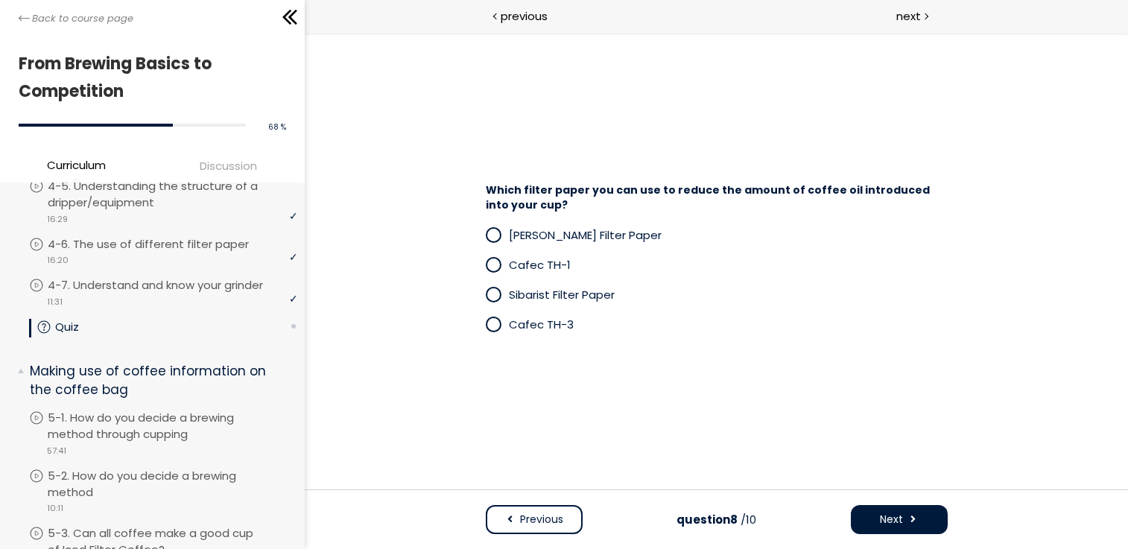
click at [557, 264] on span "Cafec TH-1" at bounding box center [539, 265] width 62 height 16
click at [896, 496] on div "Previous question 8 /10 Next" at bounding box center [716, 520] width 824 height 60
click at [909, 523] on span at bounding box center [913, 520] width 10 height 16
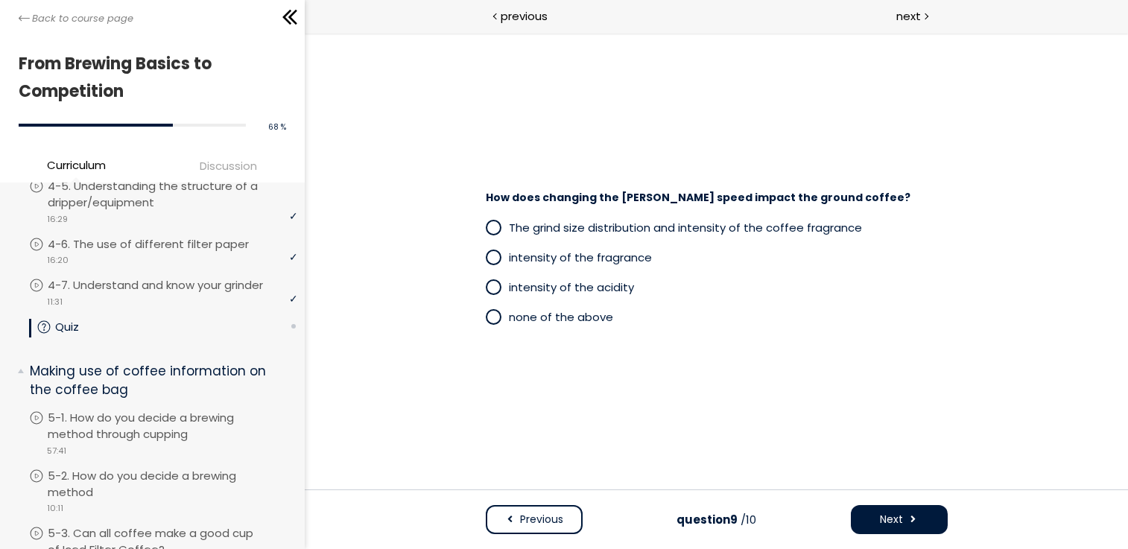
click at [587, 317] on span "none of the above" at bounding box center [560, 317] width 104 height 16
click at [888, 511] on button "Next" at bounding box center [898, 519] width 97 height 29
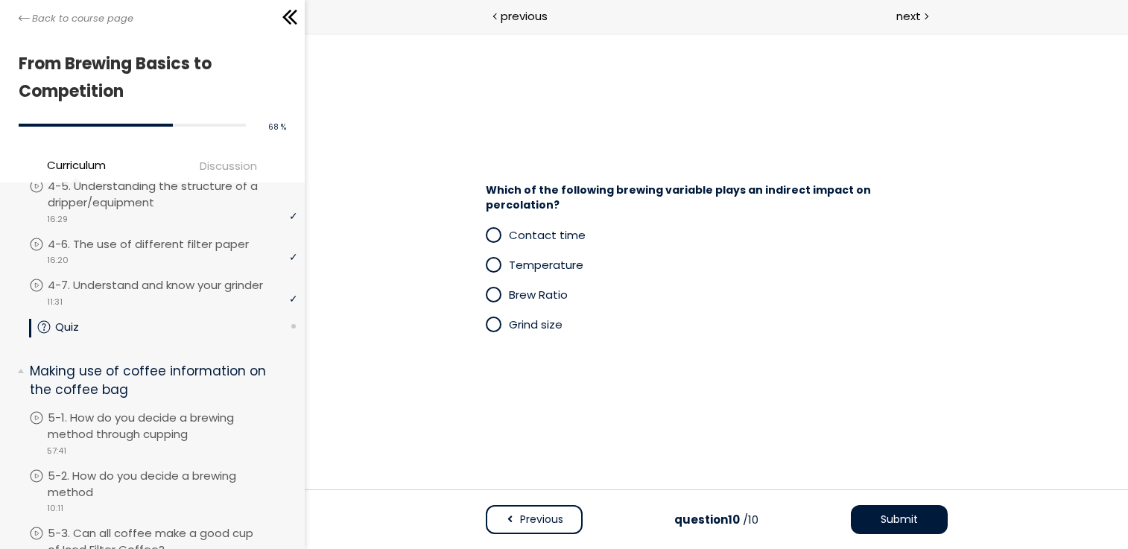
click at [536, 317] on span "Grind size" at bounding box center [535, 325] width 54 height 16
click at [909, 505] on button "Submit" at bounding box center [898, 519] width 97 height 29
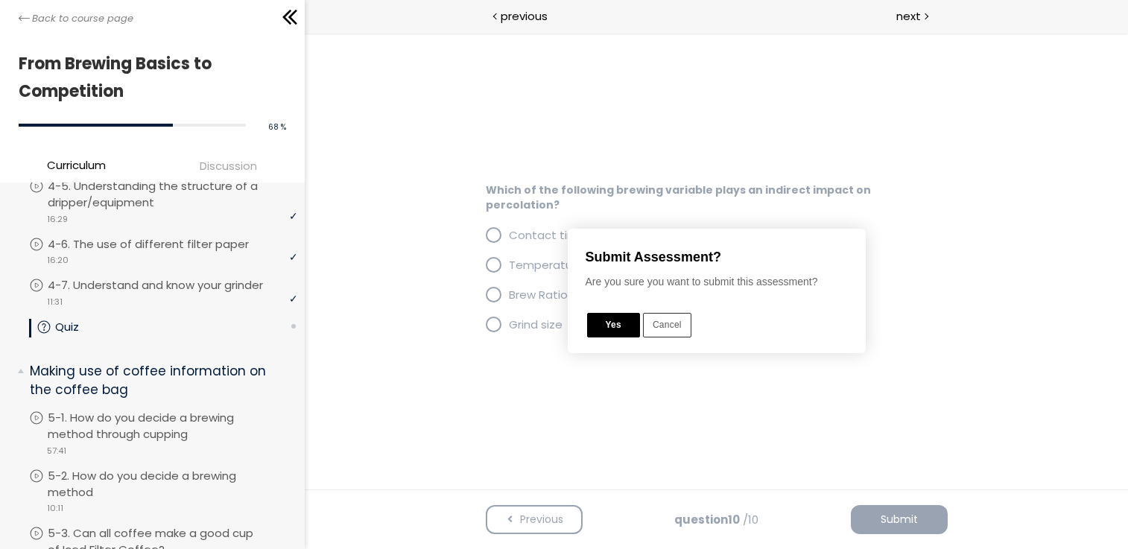
click at [620, 321] on button "Yes" at bounding box center [613, 325] width 53 height 25
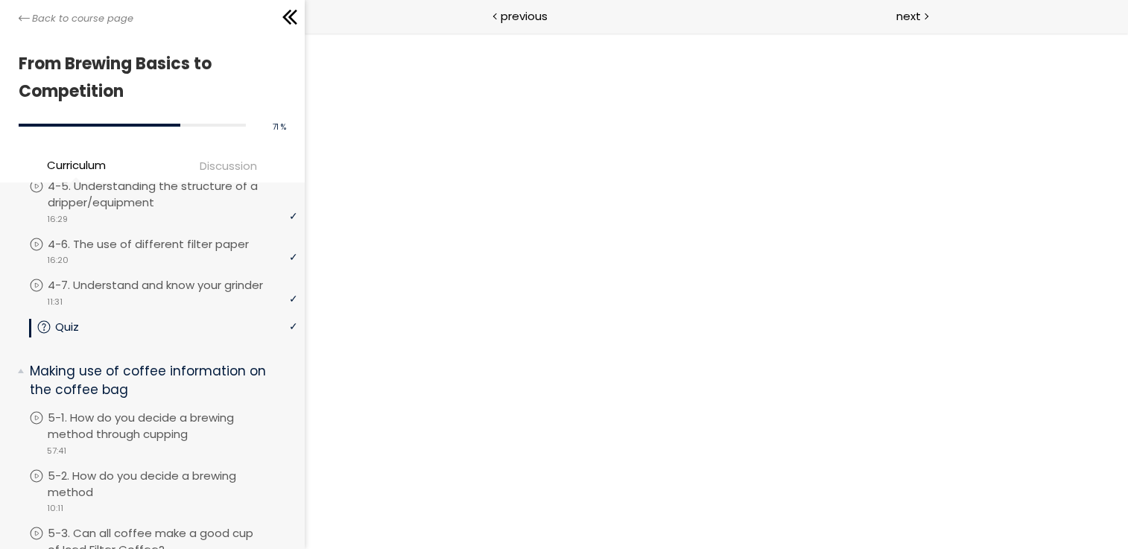
scroll to position [3, 0]
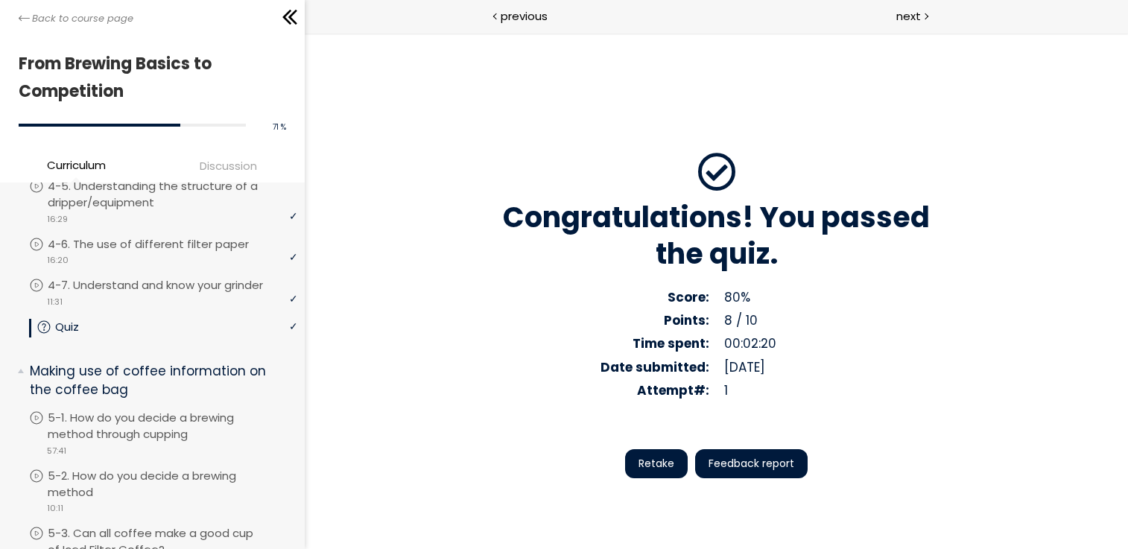
click at [721, 458] on span "Feedback report" at bounding box center [751, 464] width 86 height 16
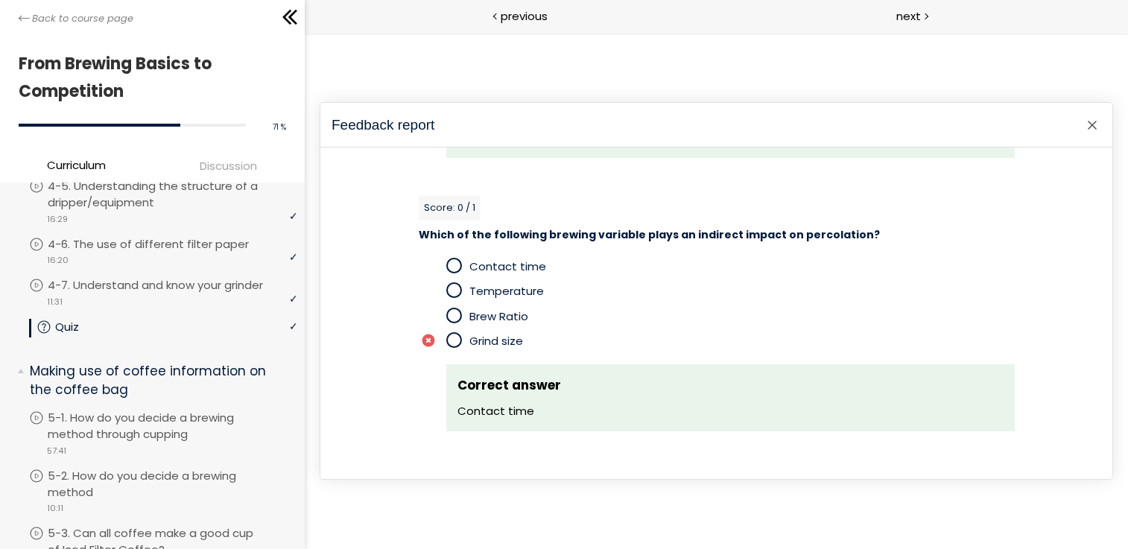
scroll to position [2455, 0]
click at [1096, 121] on div at bounding box center [1092, 125] width 18 height 18
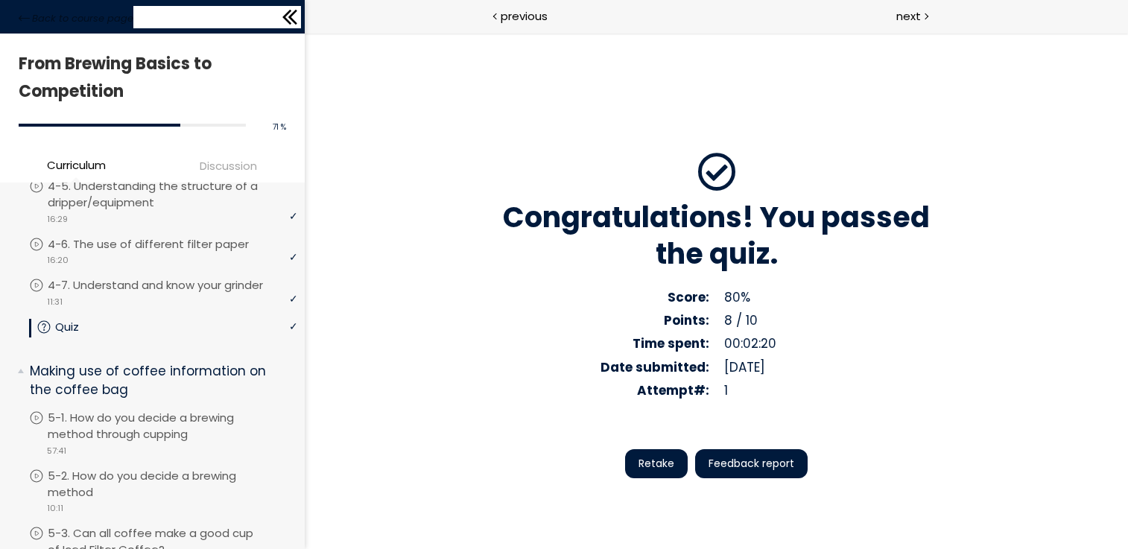
click at [291, 17] on icon at bounding box center [292, 17] width 9 height 15
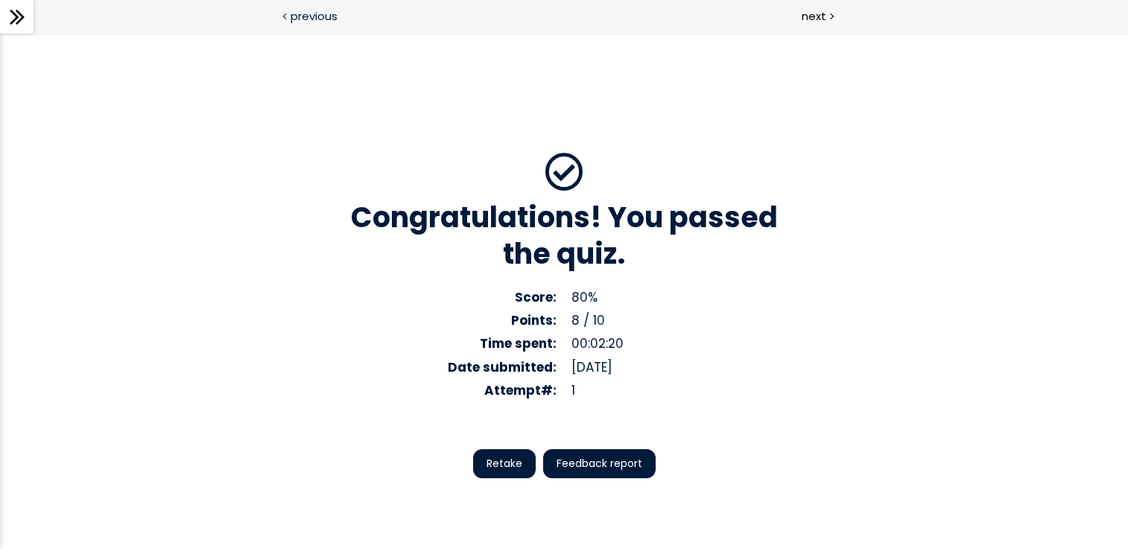
click at [291, 11] on span "previous" at bounding box center [314, 15] width 47 height 17
click at [25, 14] on icon at bounding box center [17, 17] width 22 height 22
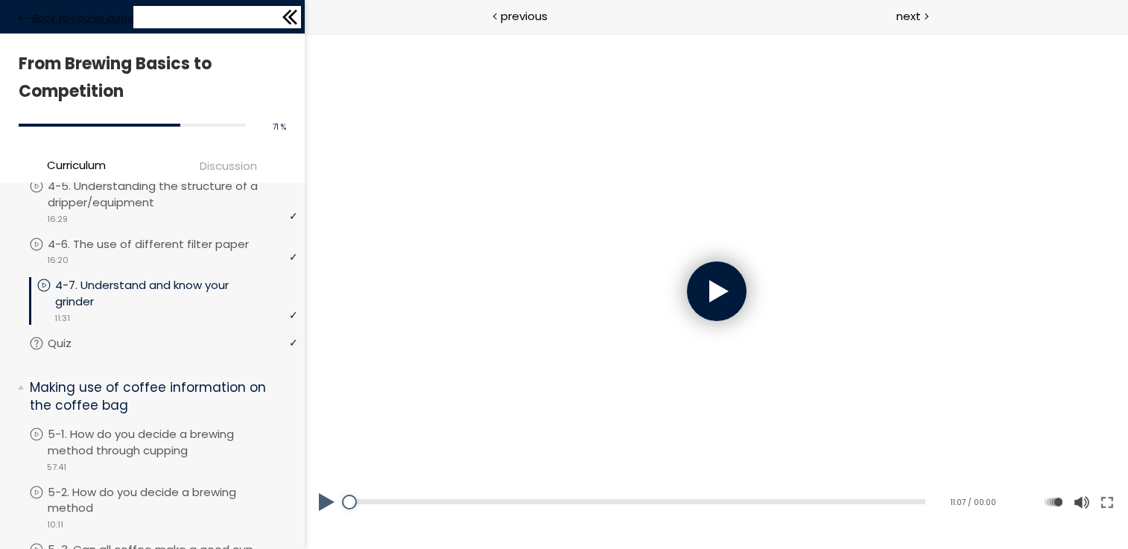
click at [91, 16] on span "Back to course page" at bounding box center [82, 18] width 101 height 15
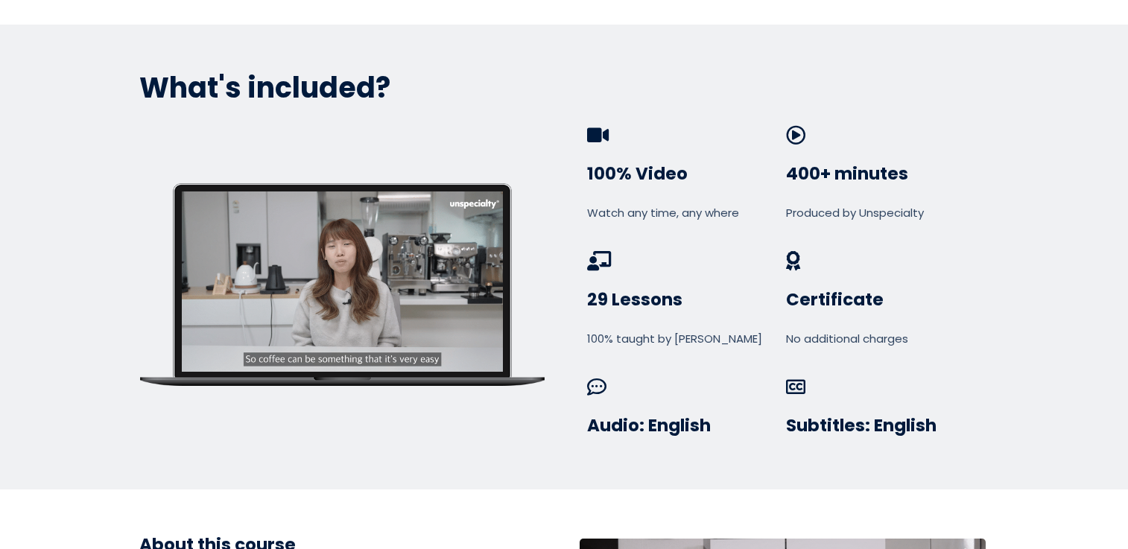
scroll to position [856, 0]
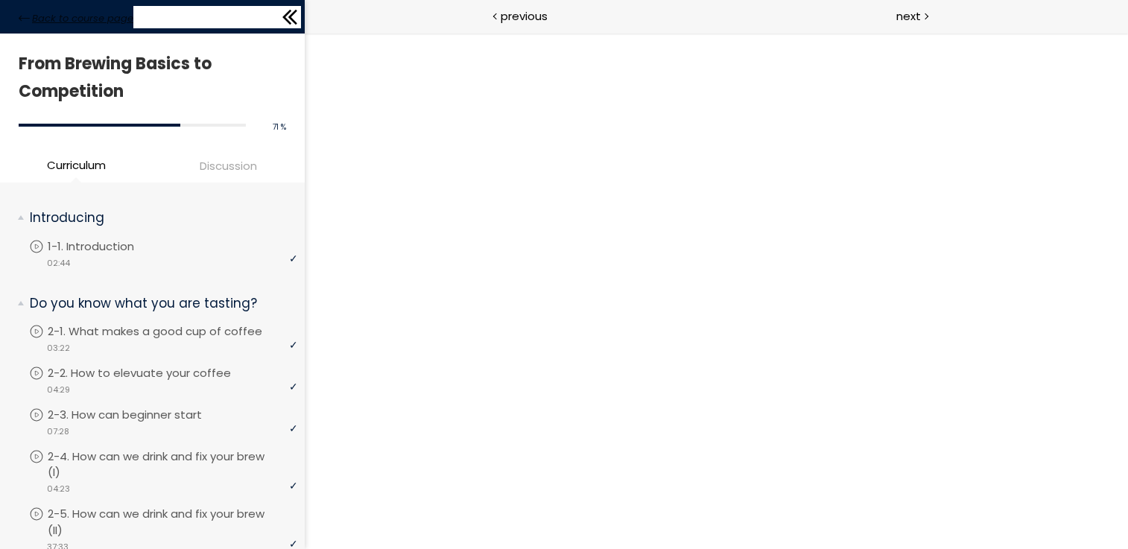
click at [92, 11] on span "Back to course page" at bounding box center [82, 18] width 101 height 15
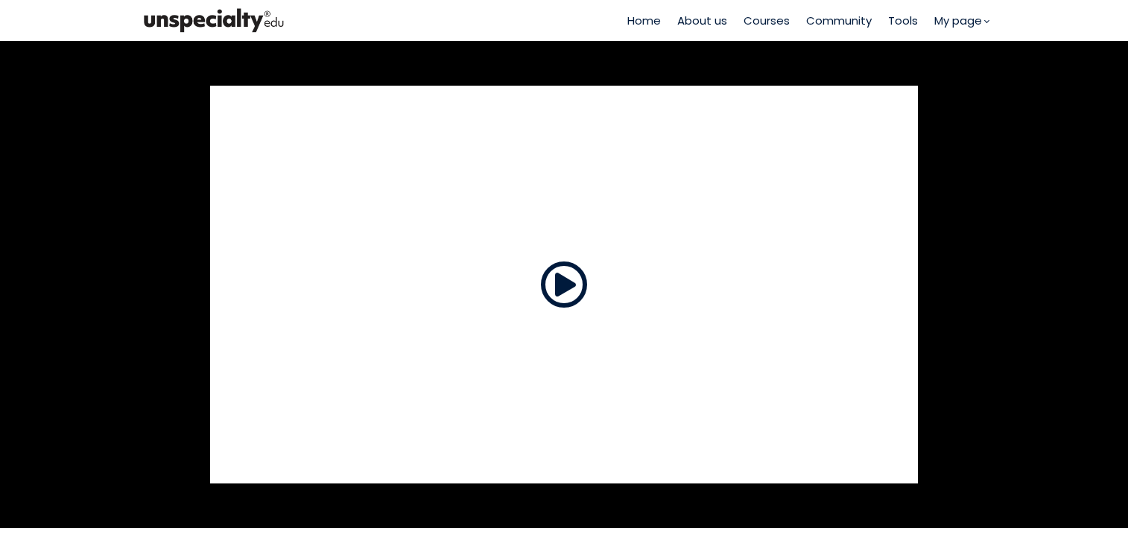
click at [247, 26] on img at bounding box center [213, 20] width 149 height 31
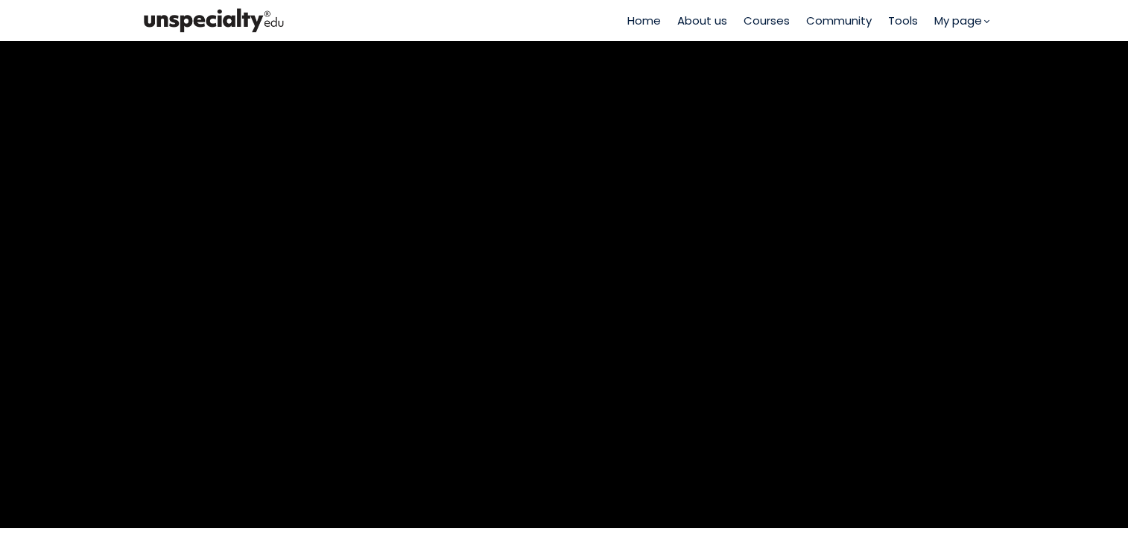
click at [754, 26] on span "Courses" at bounding box center [767, 20] width 46 height 17
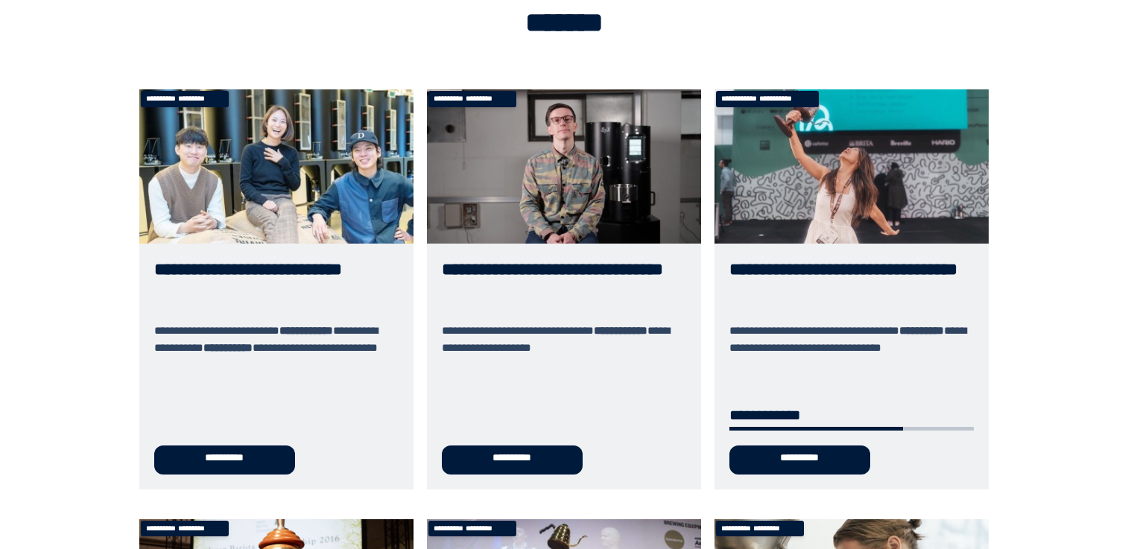
scroll to position [112, 0]
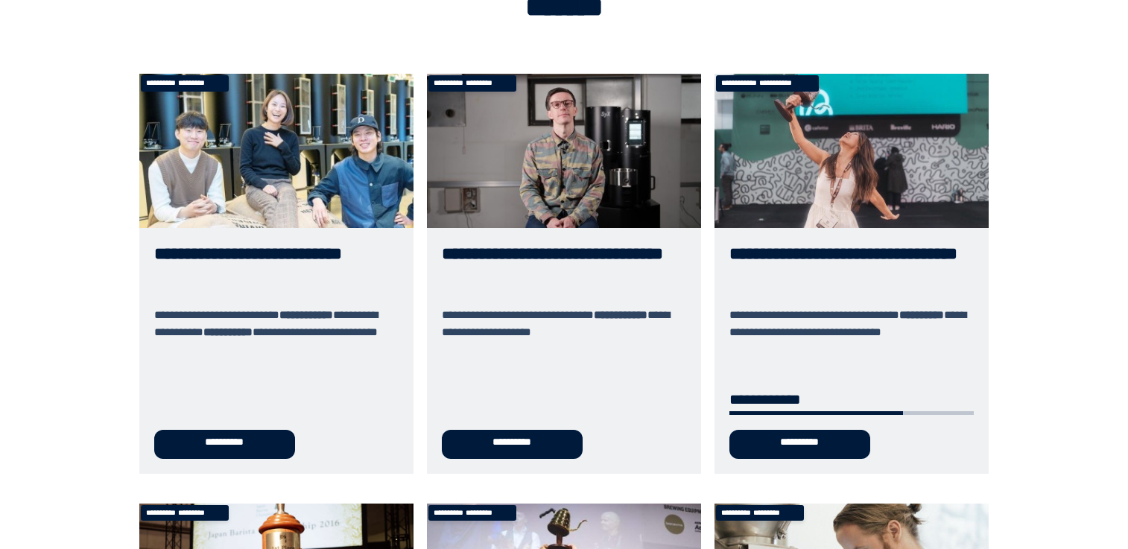
click at [303, 173] on link "**********" at bounding box center [276, 273] width 274 height 399
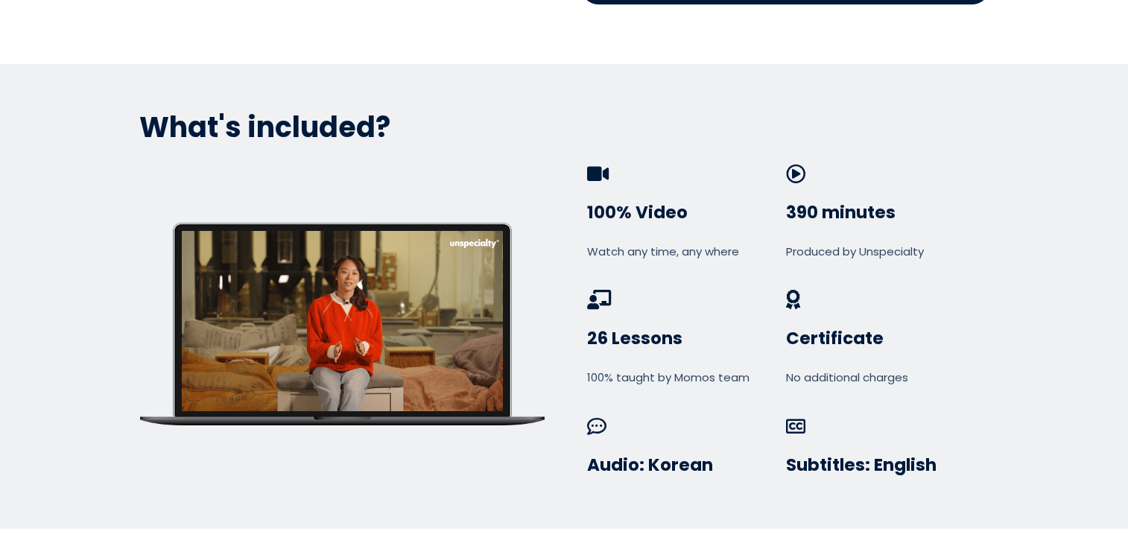
scroll to position [913, 0]
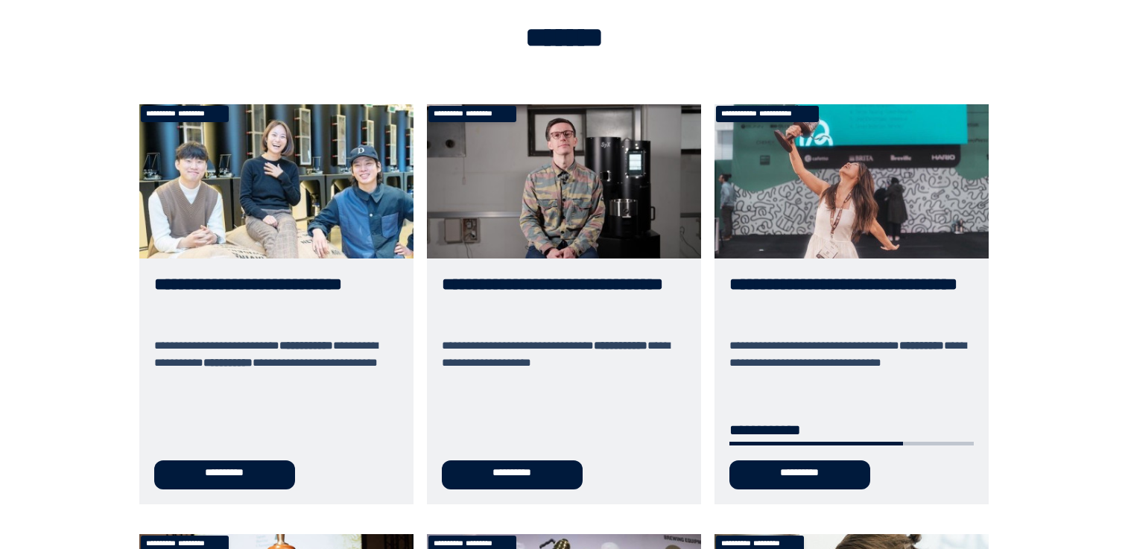
scroll to position [85, 0]
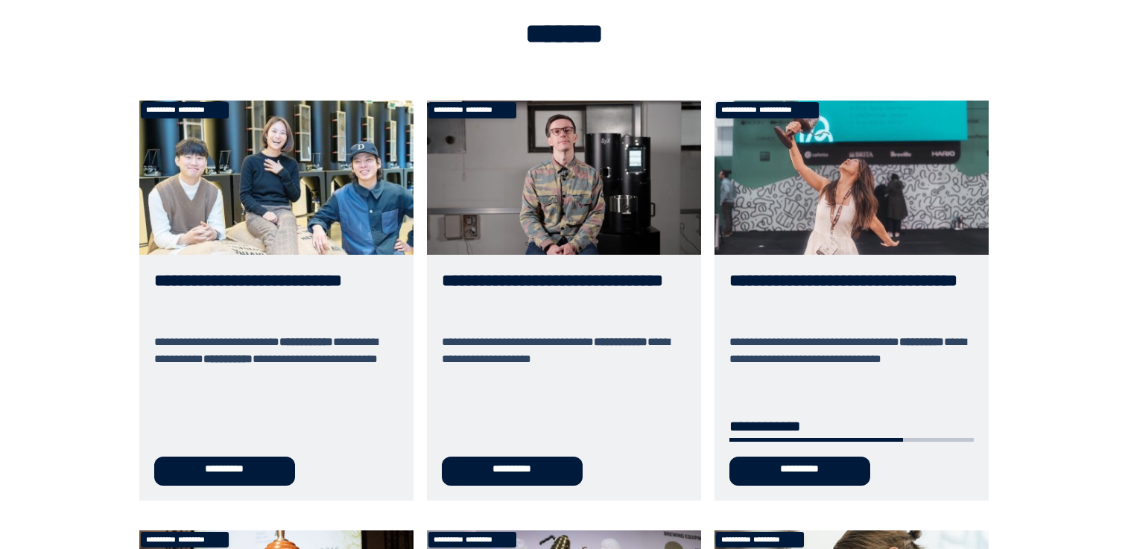
click at [494, 174] on link "**********" at bounding box center [564, 300] width 274 height 399
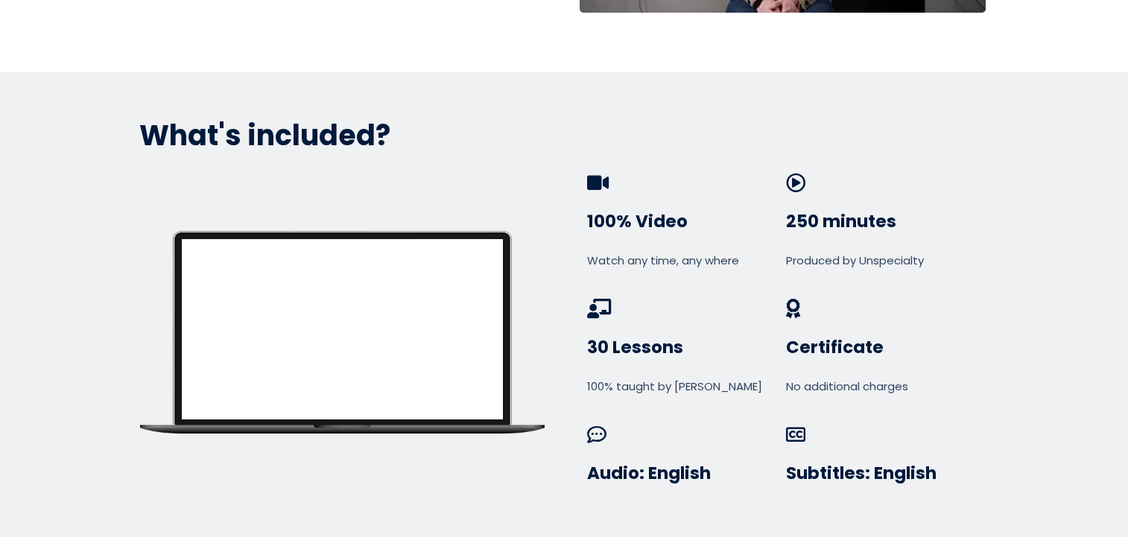
scroll to position [808, 0]
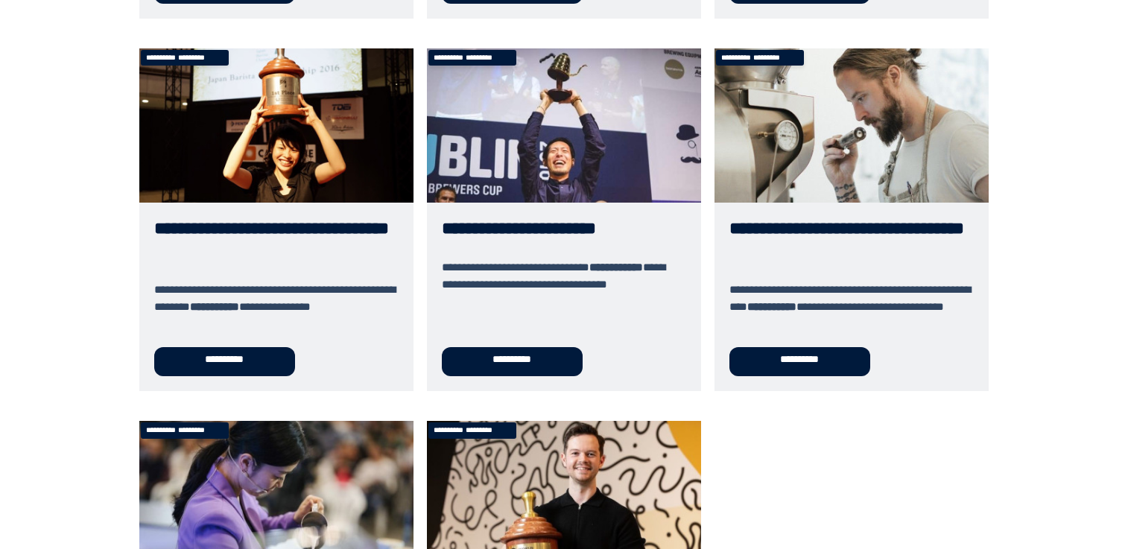
scroll to position [571, 0]
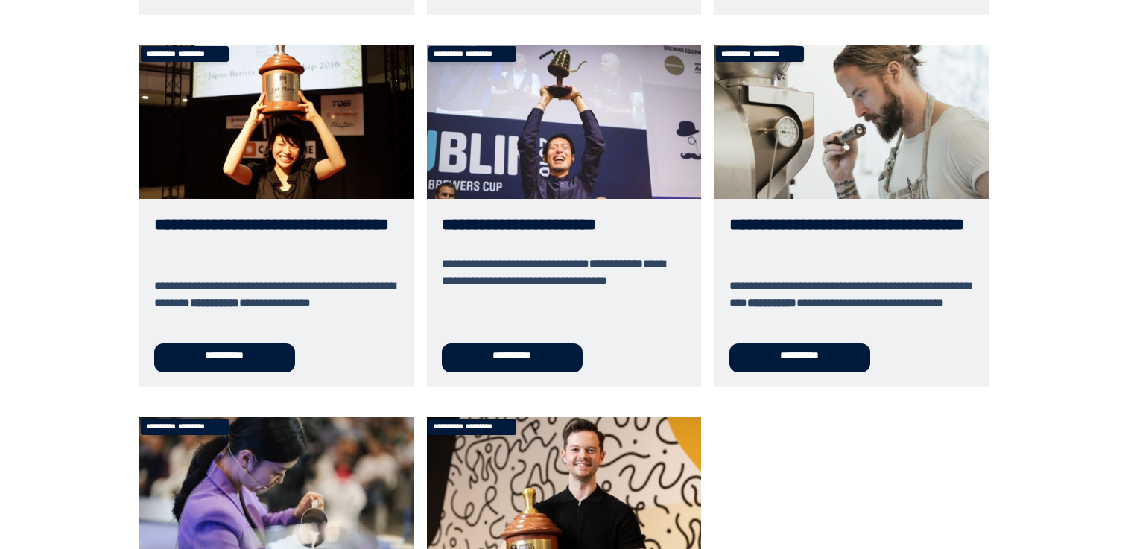
click at [522, 163] on link "**********" at bounding box center [564, 216] width 274 height 343
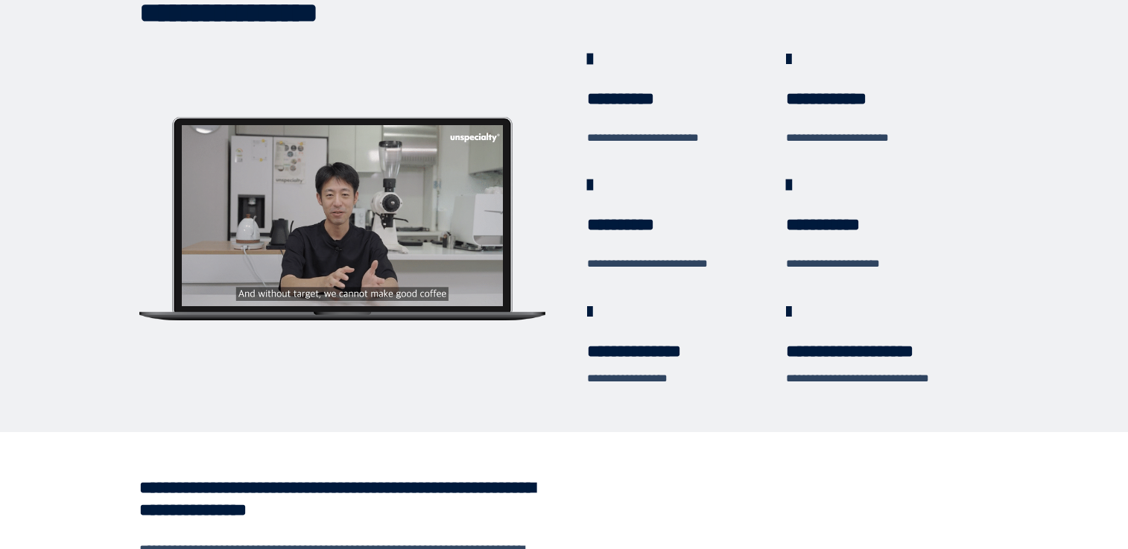
scroll to position [460, 0]
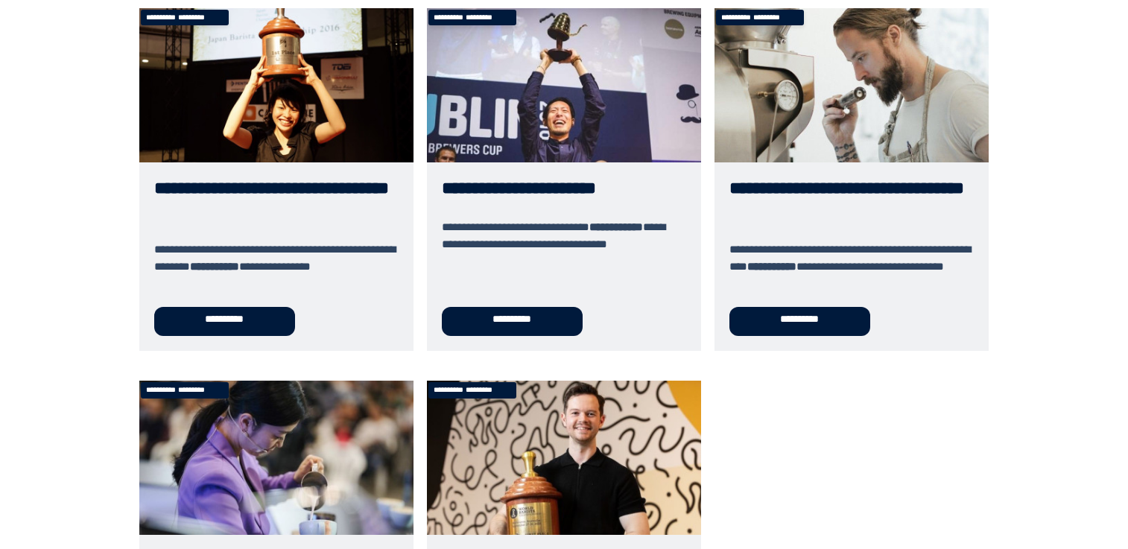
scroll to position [579, 0]
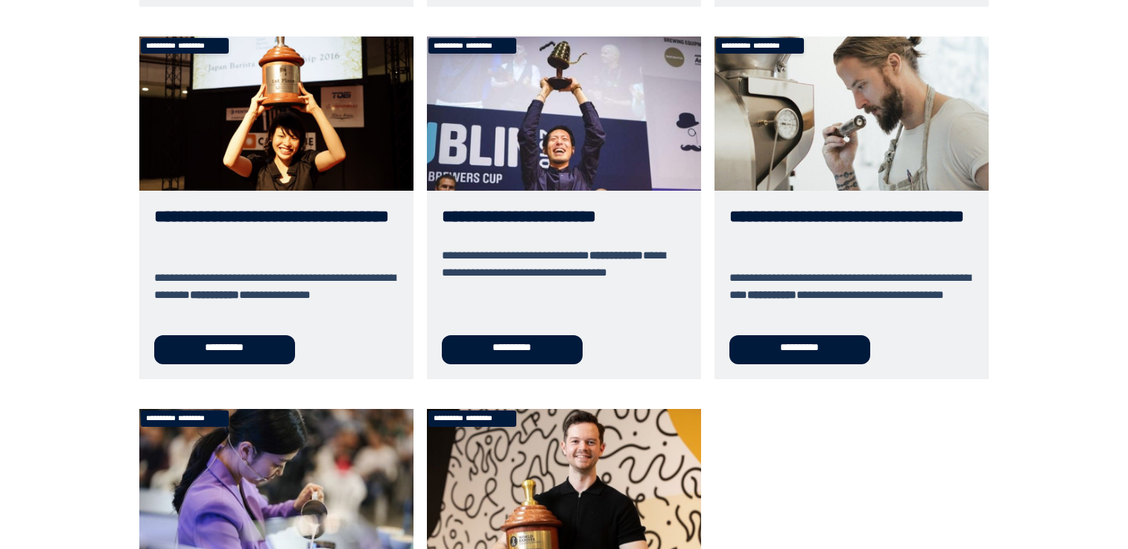
click at [829, 151] on link "**********" at bounding box center [852, 208] width 274 height 343
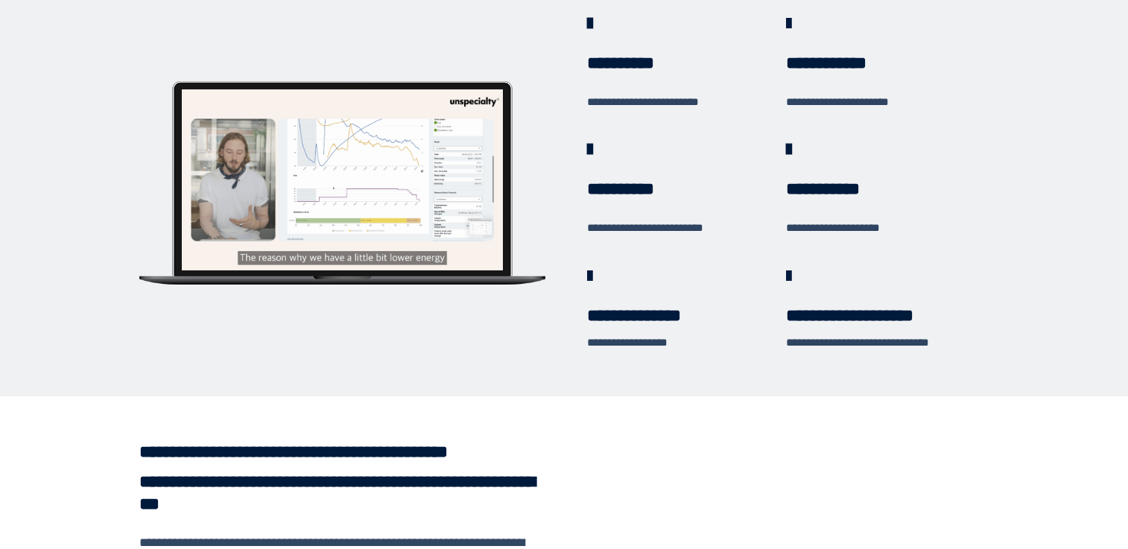
scroll to position [466, 0]
